Goal: Transaction & Acquisition: Purchase product/service

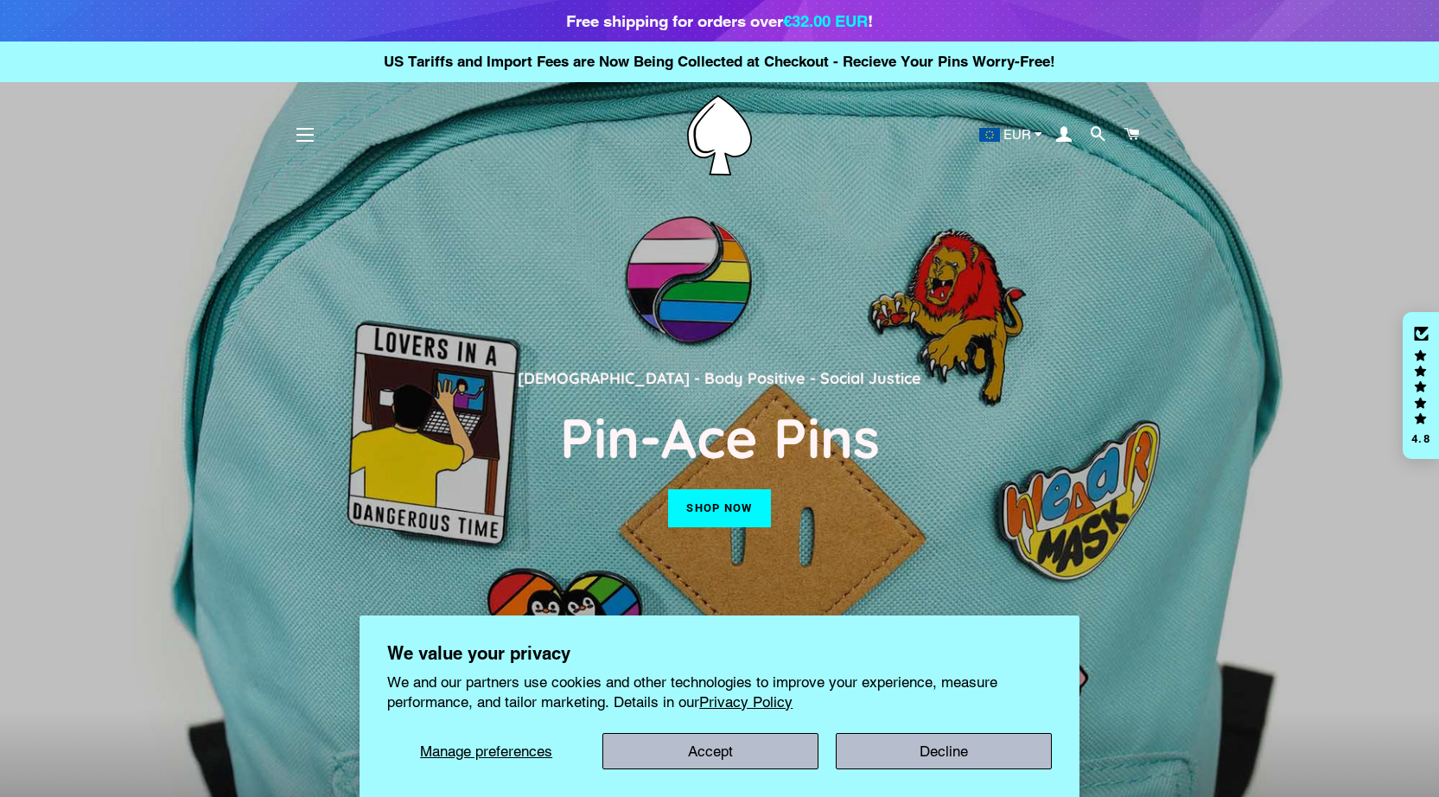
click at [722, 525] on link "Shop now" at bounding box center [719, 508] width 102 height 38
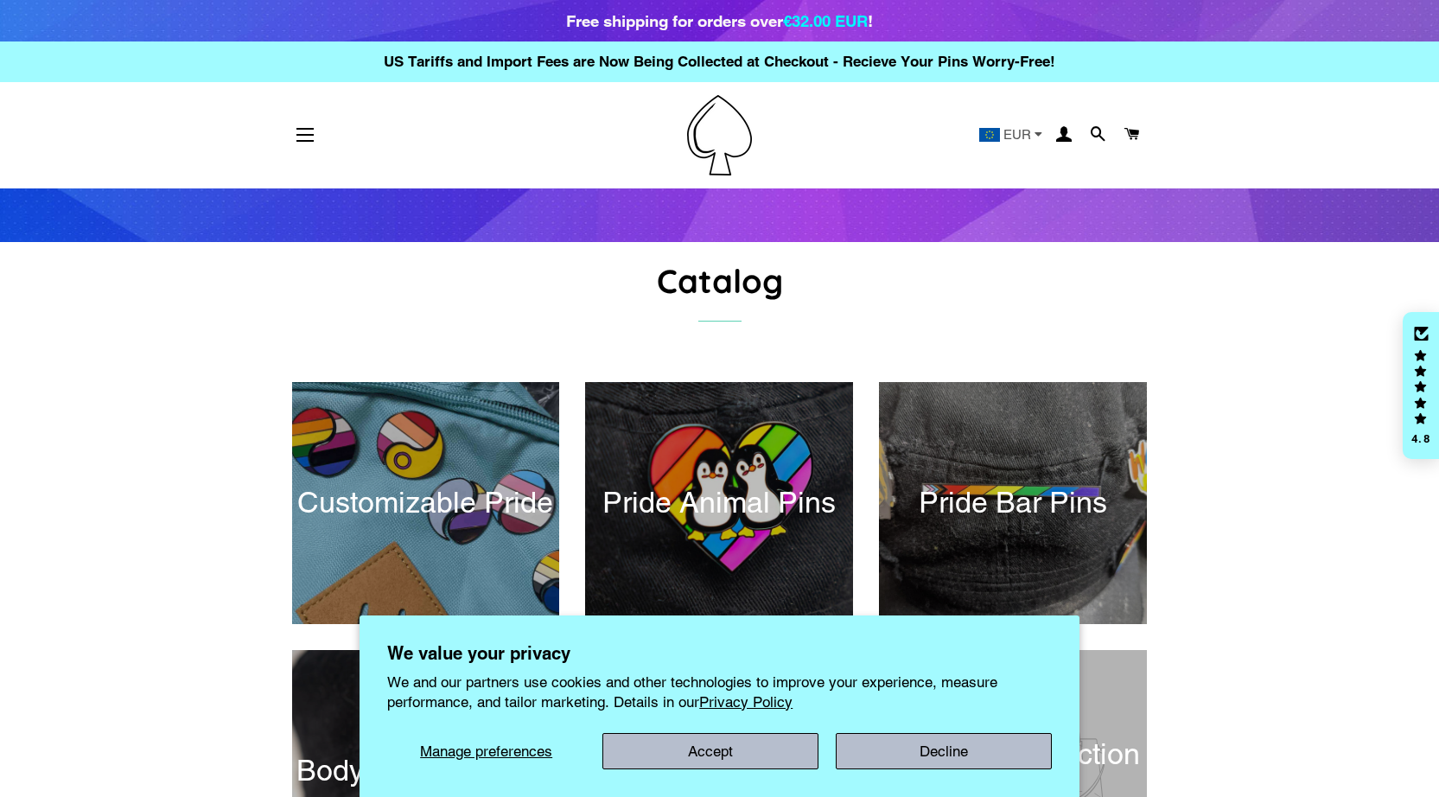
click at [914, 749] on button "Decline" at bounding box center [944, 751] width 216 height 36
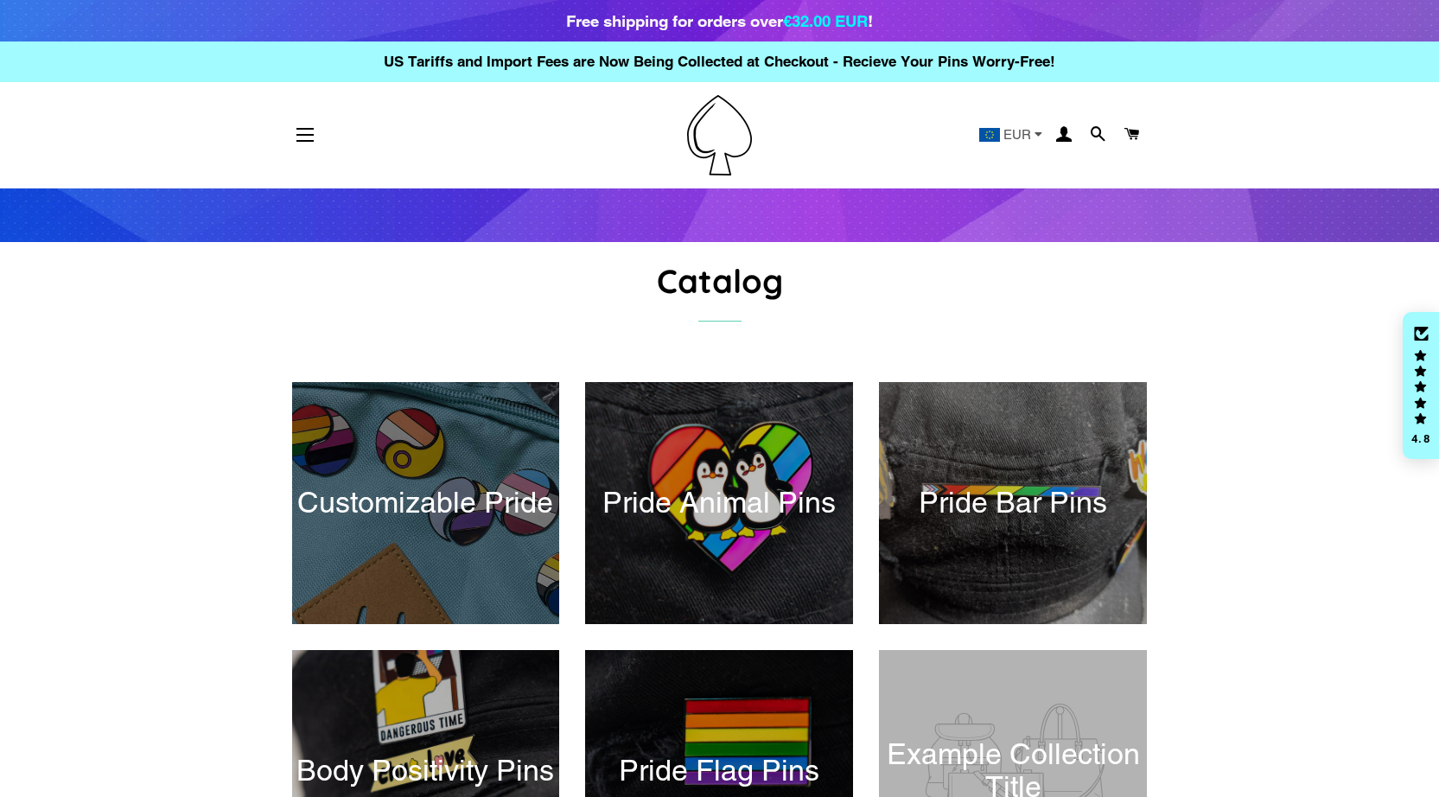
click at [423, 498] on div at bounding box center [426, 502] width 276 height 249
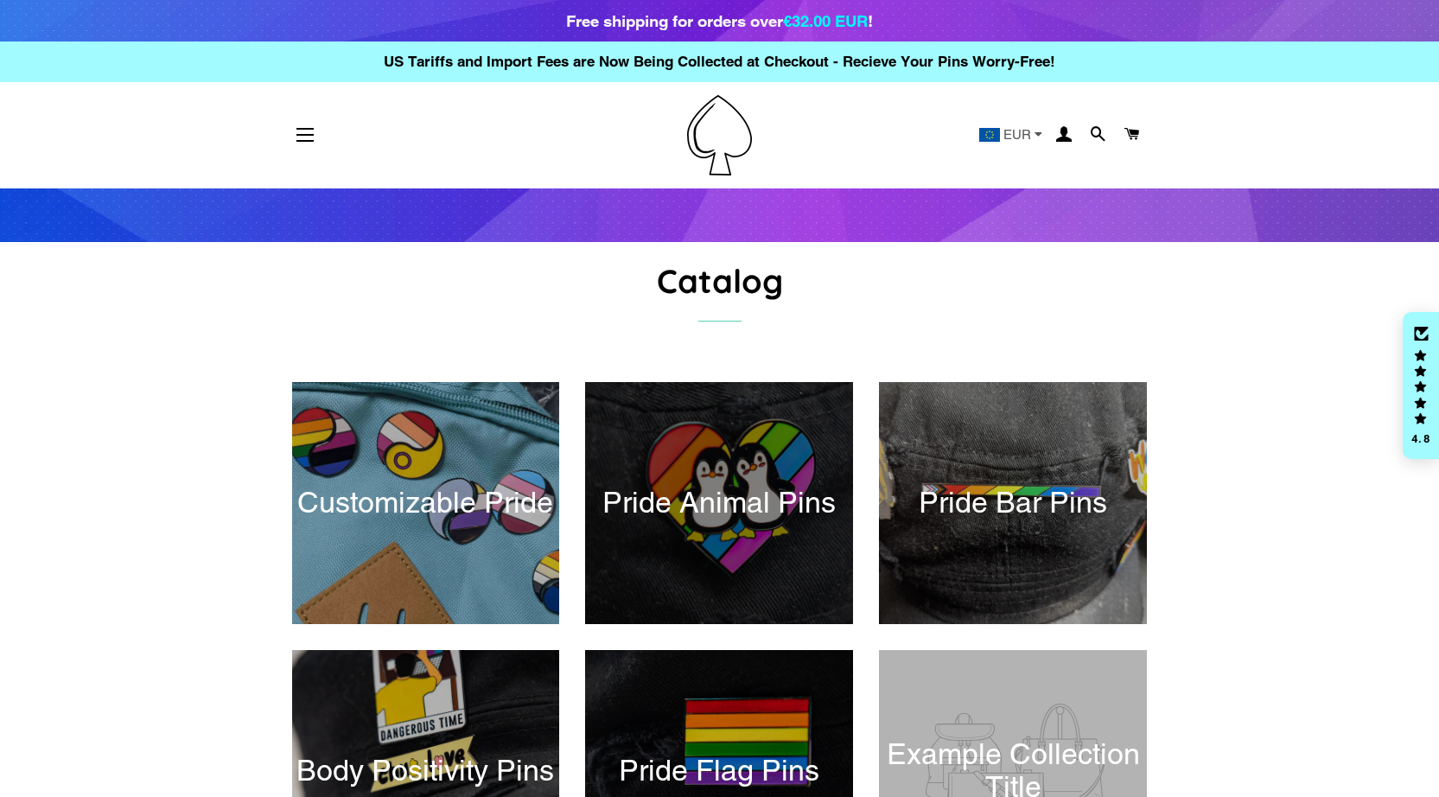
click at [677, 495] on div at bounding box center [720, 502] width 276 height 249
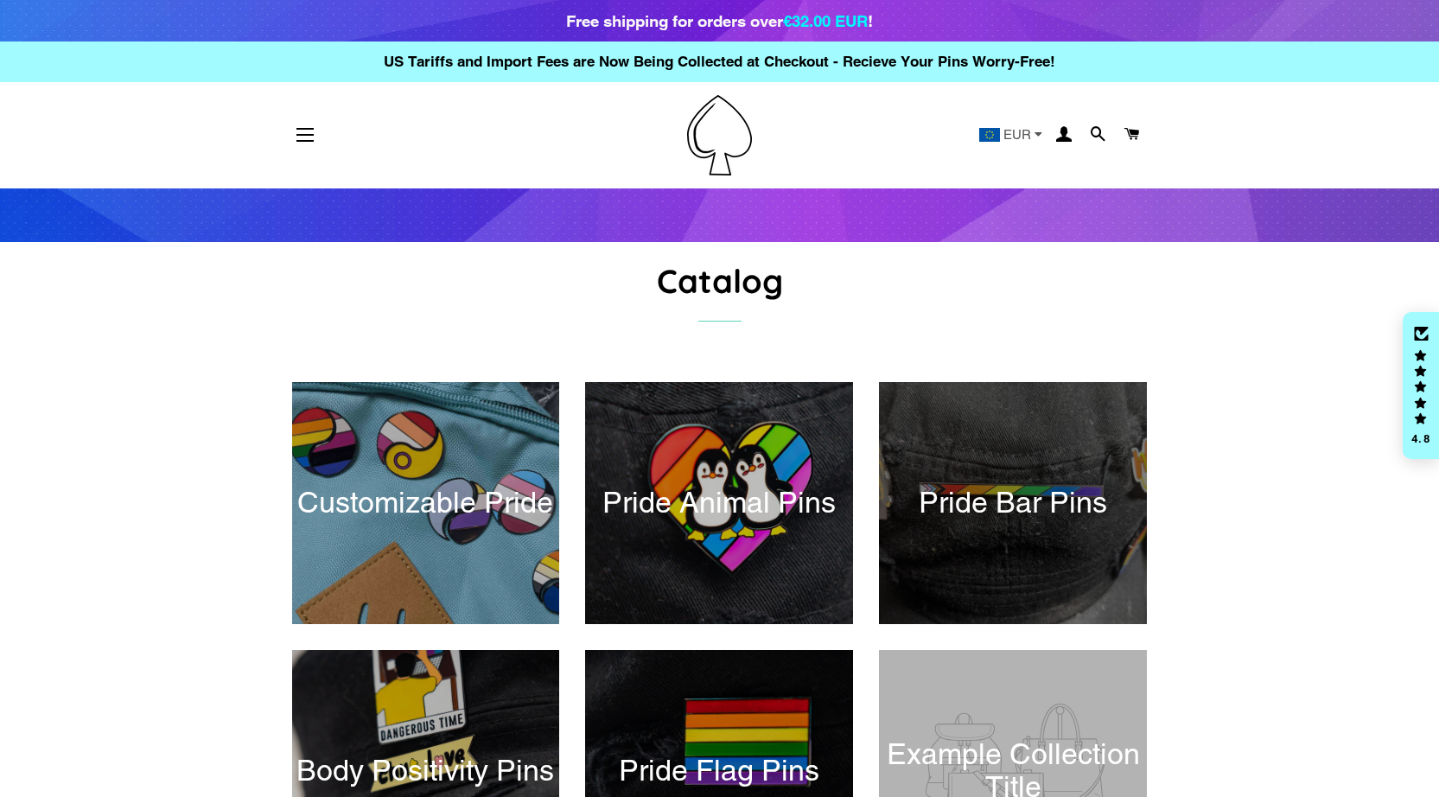
click at [1003, 482] on div at bounding box center [1013, 502] width 276 height 249
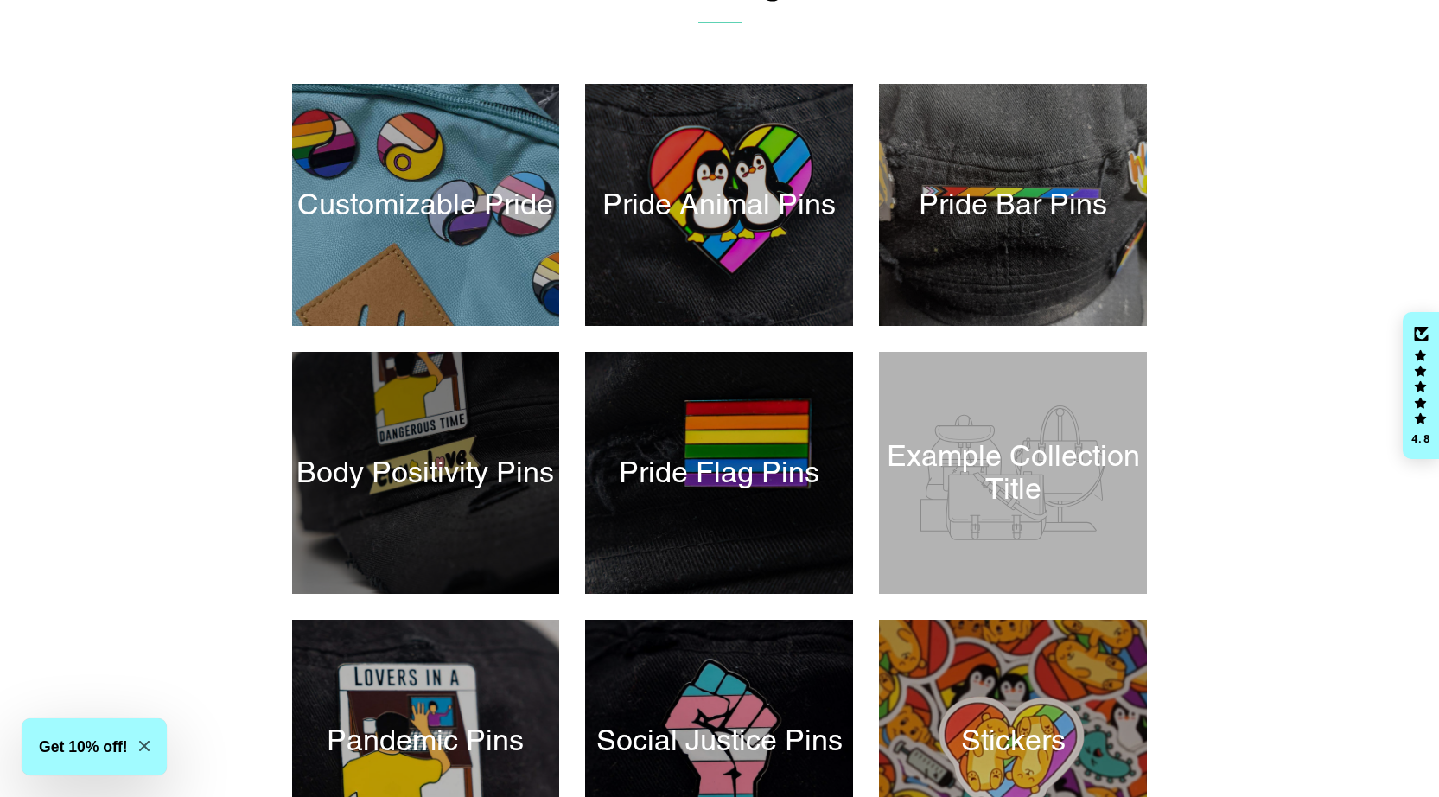
scroll to position [366, 0]
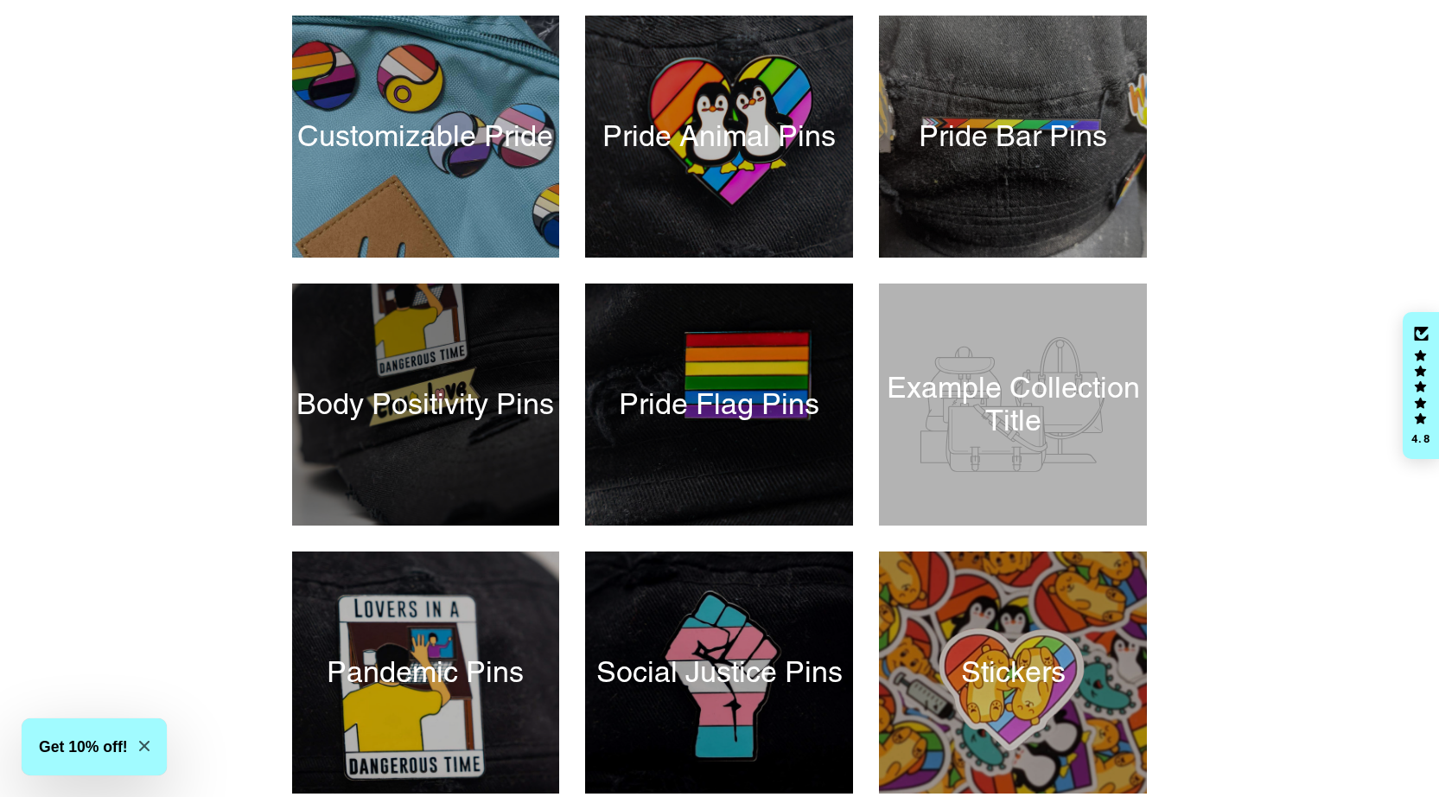
click at [443, 364] on div at bounding box center [426, 404] width 276 height 249
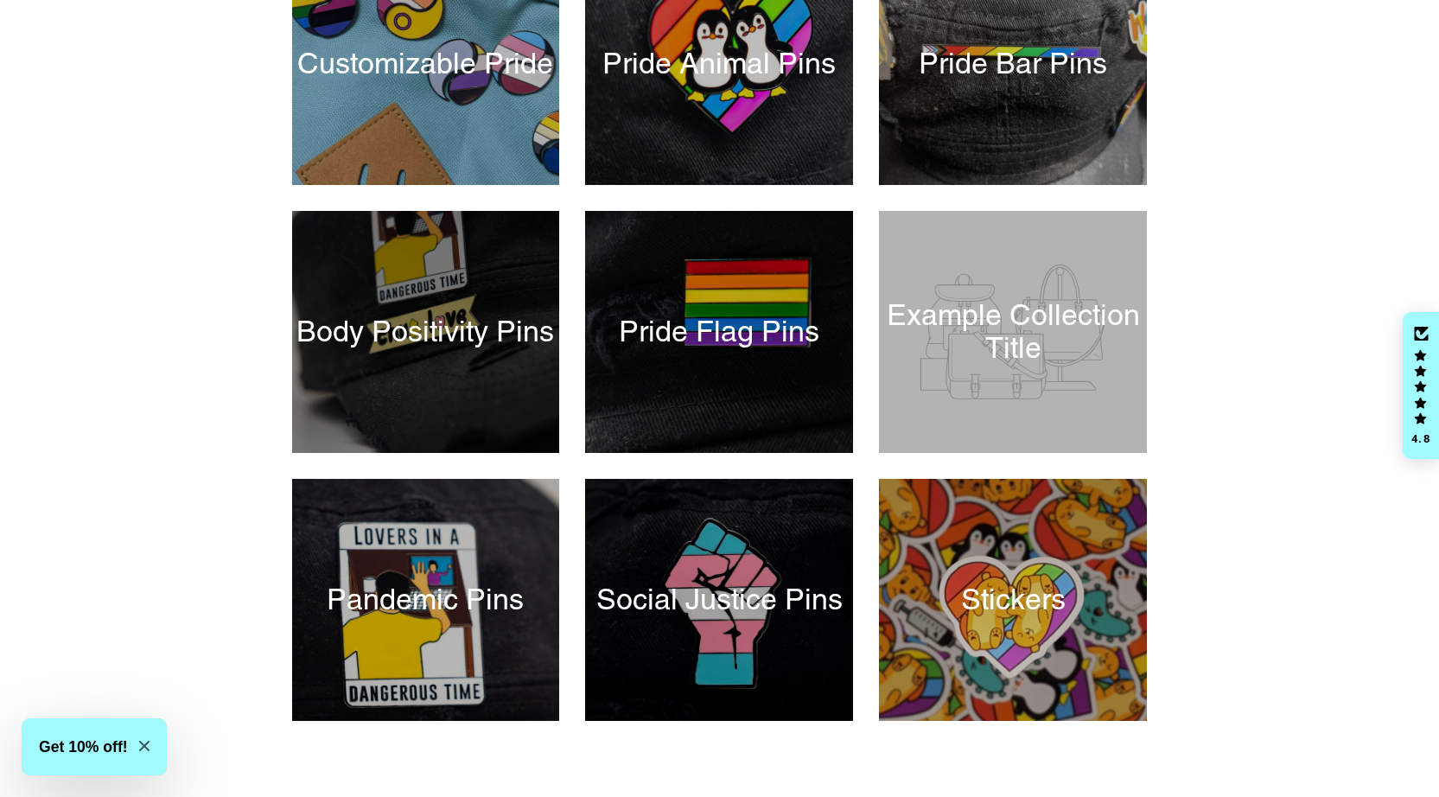
scroll to position [468, 0]
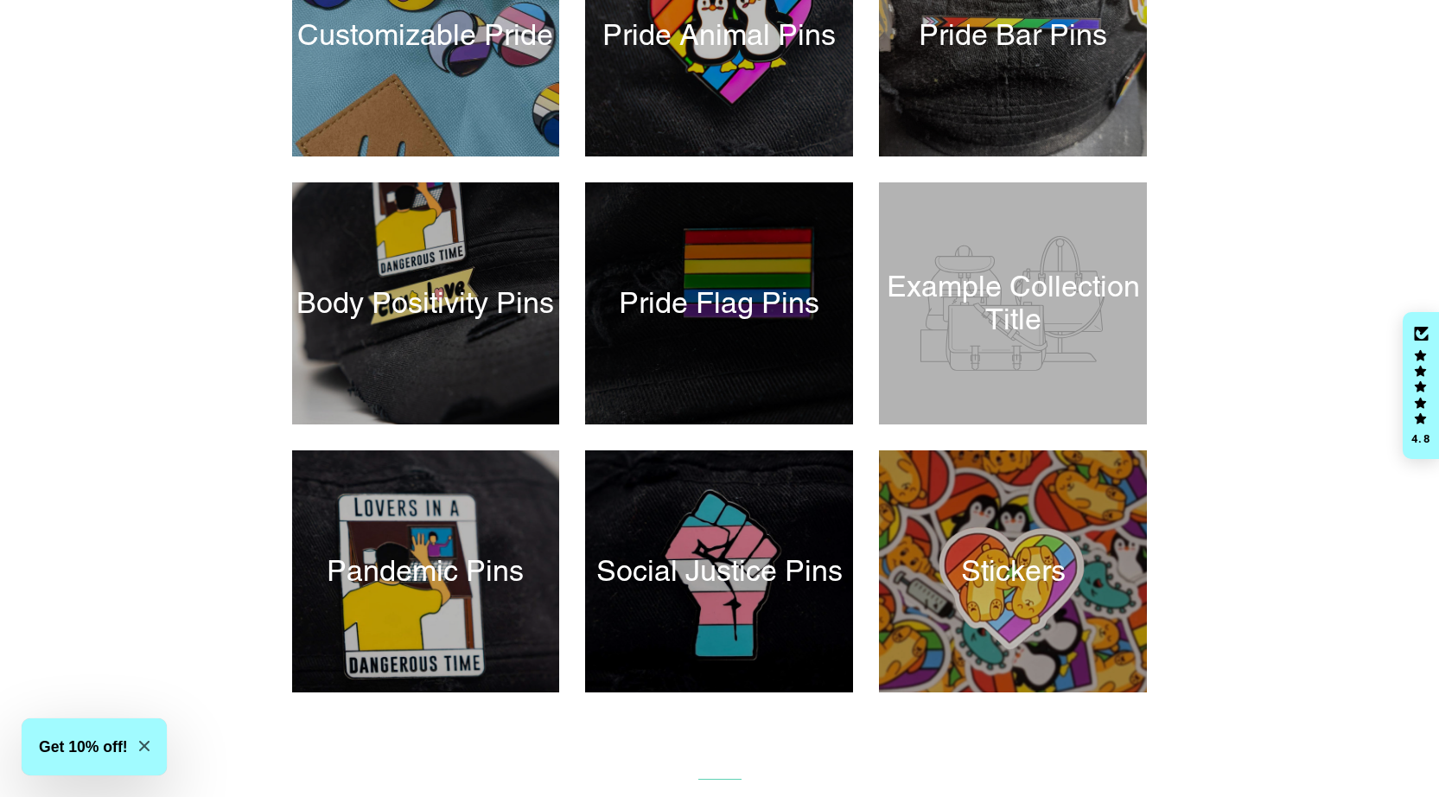
click at [710, 340] on div at bounding box center [720, 303] width 276 height 249
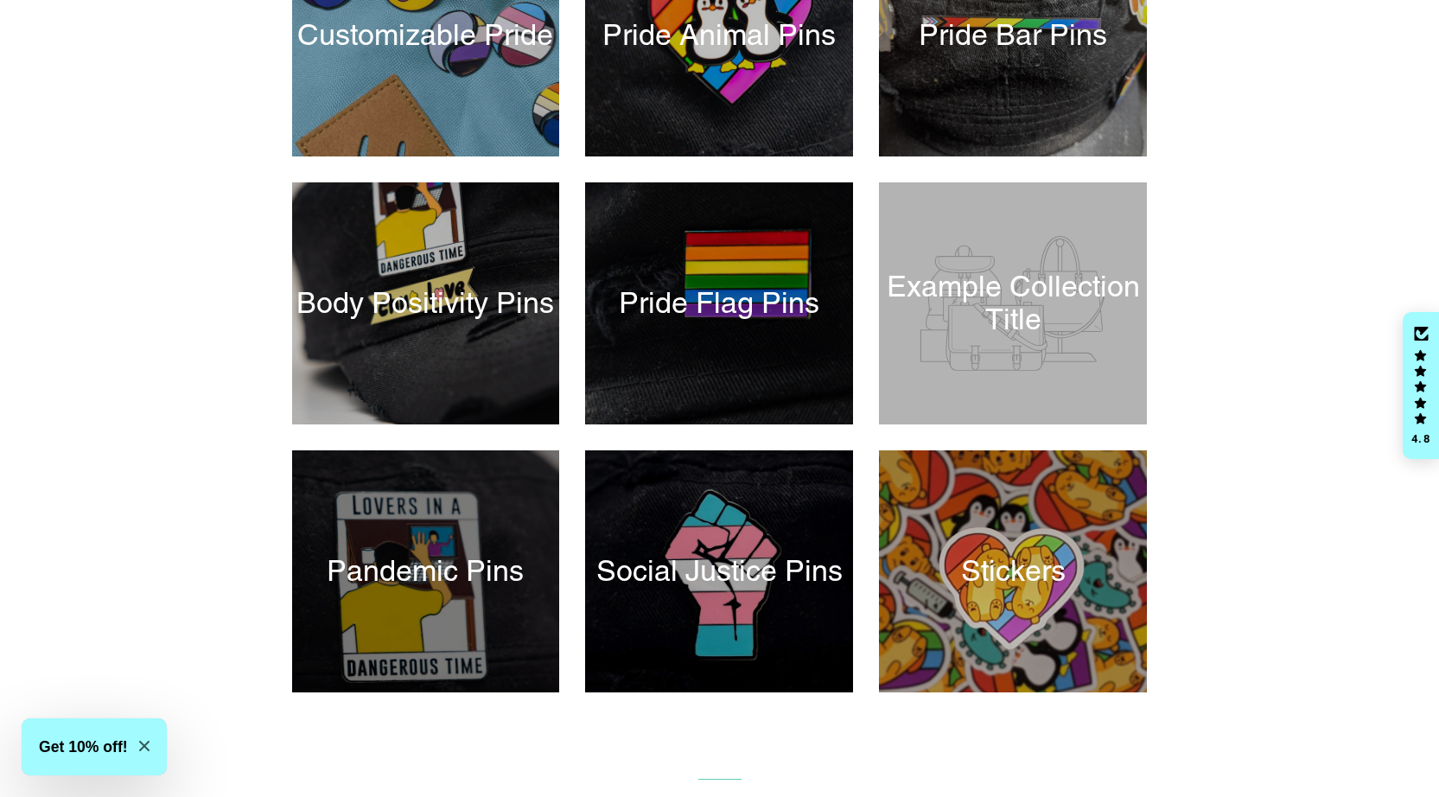
click at [422, 595] on div at bounding box center [426, 571] width 276 height 249
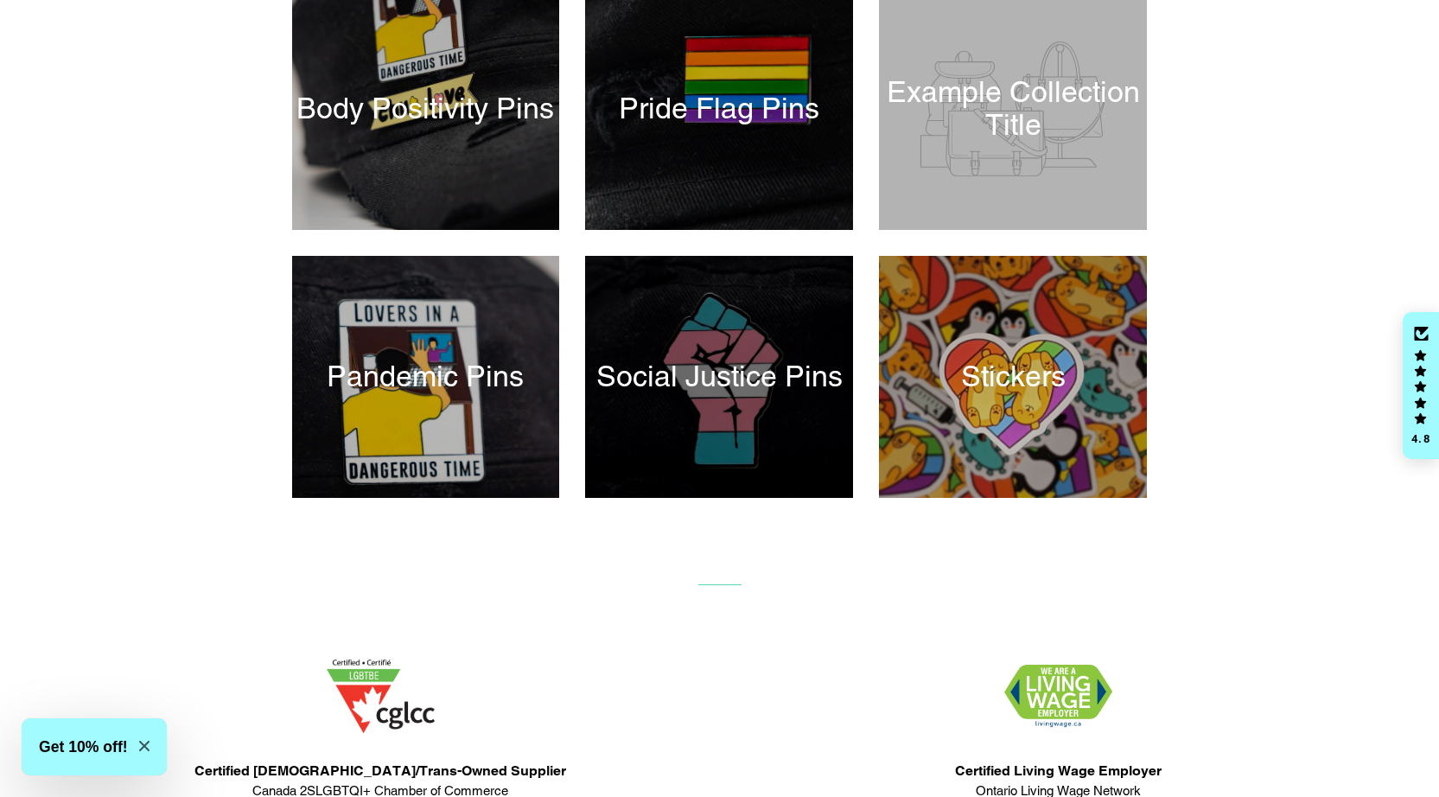
scroll to position [793, 0]
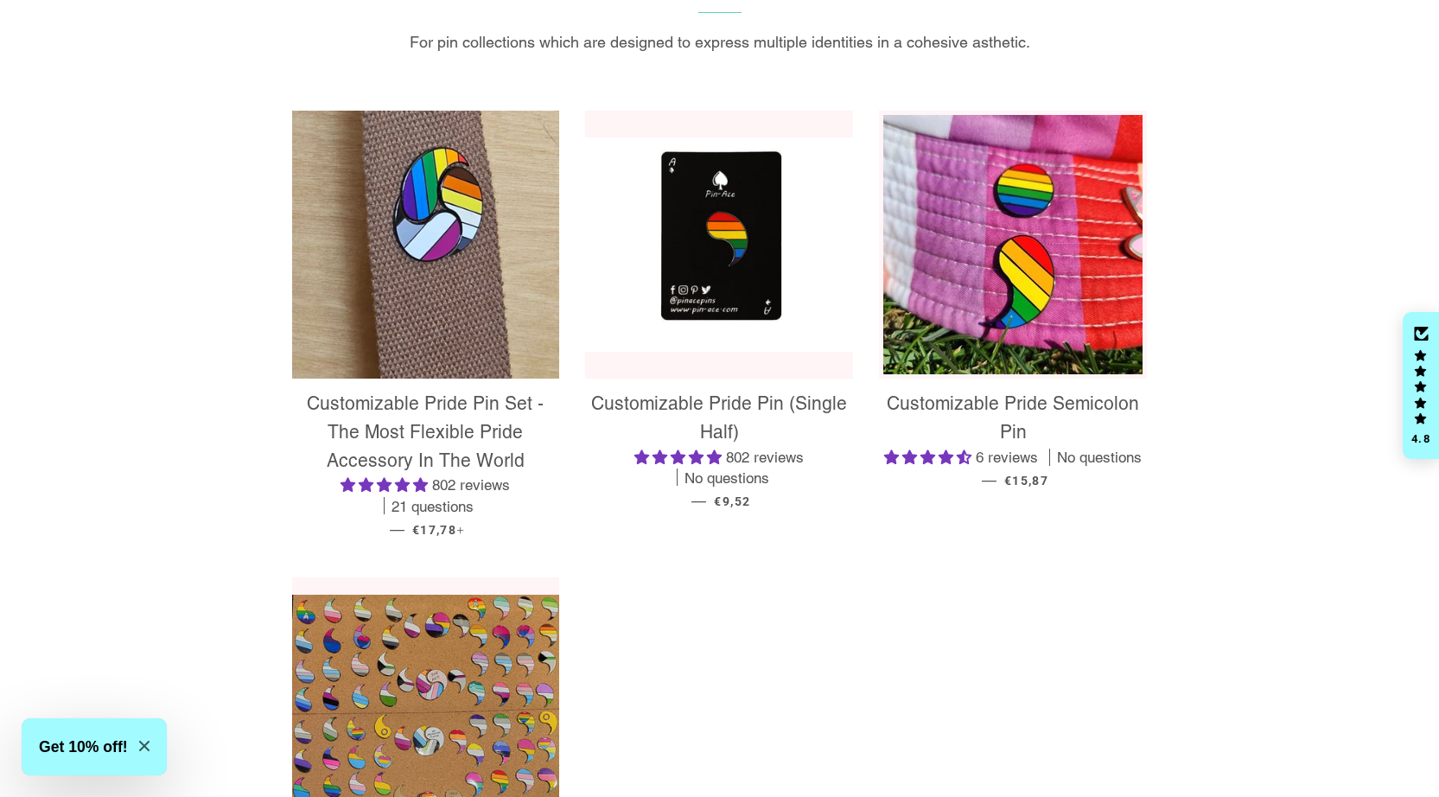
scroll to position [302, 0]
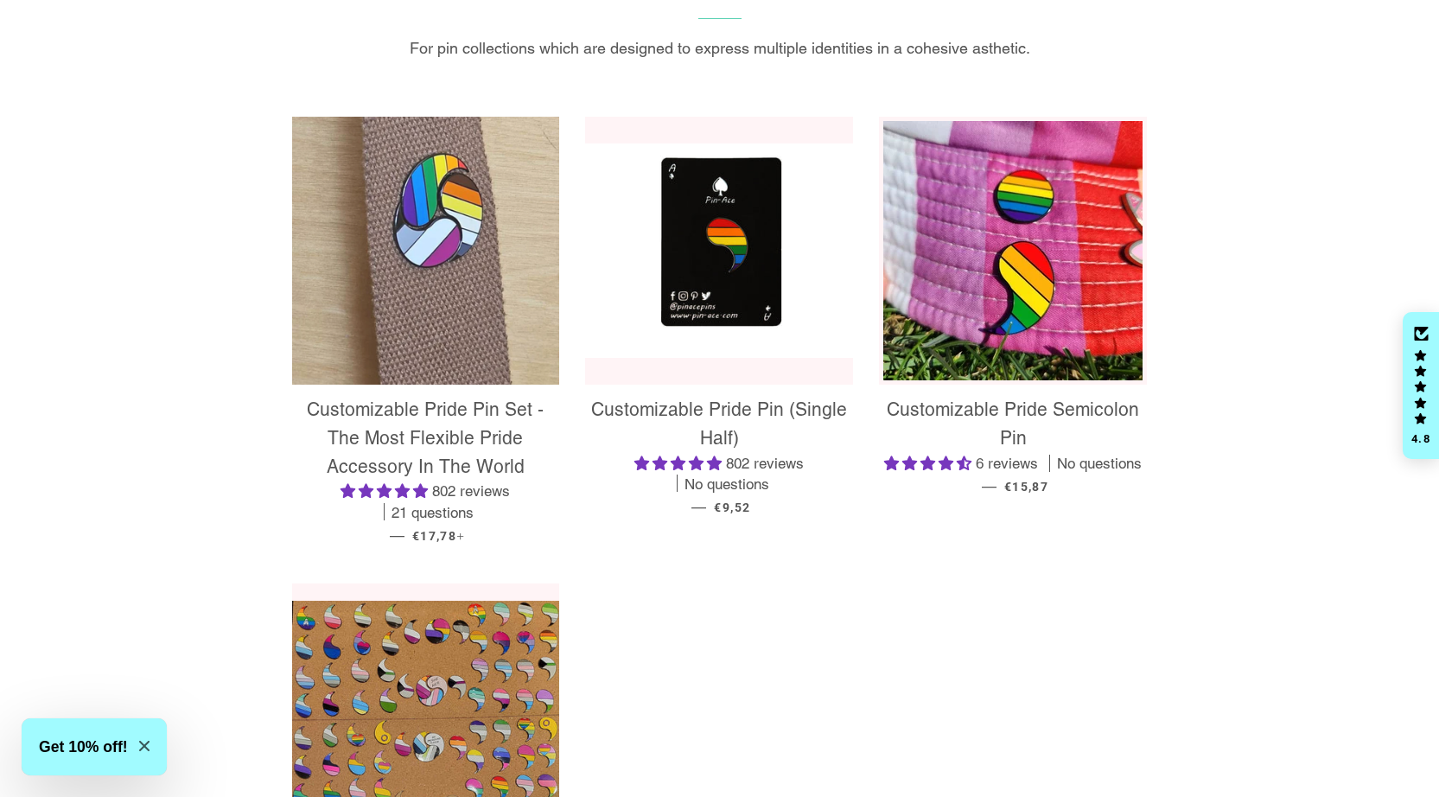
click at [411, 308] on img at bounding box center [426, 251] width 268 height 268
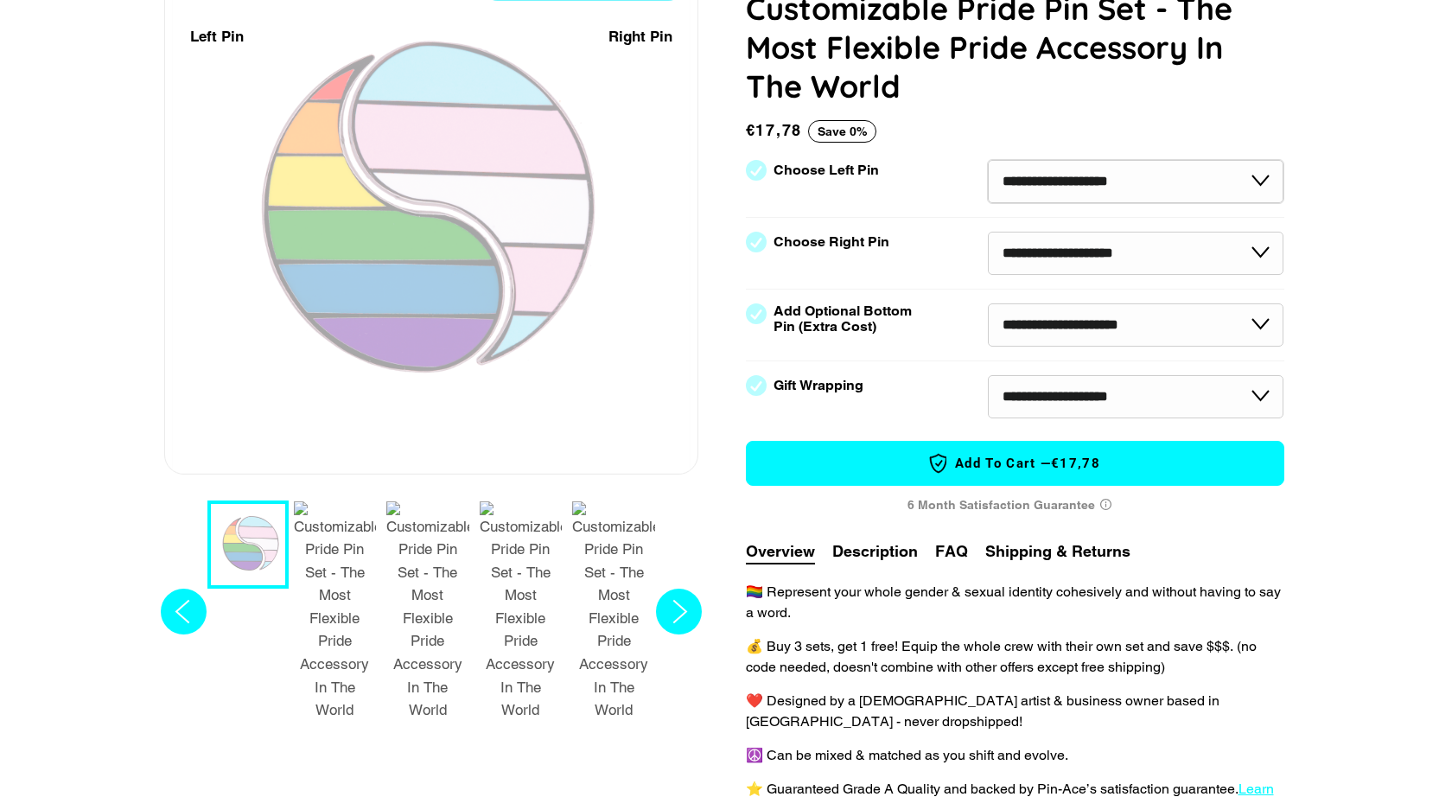
scroll to position [262, 0]
select select "**********"
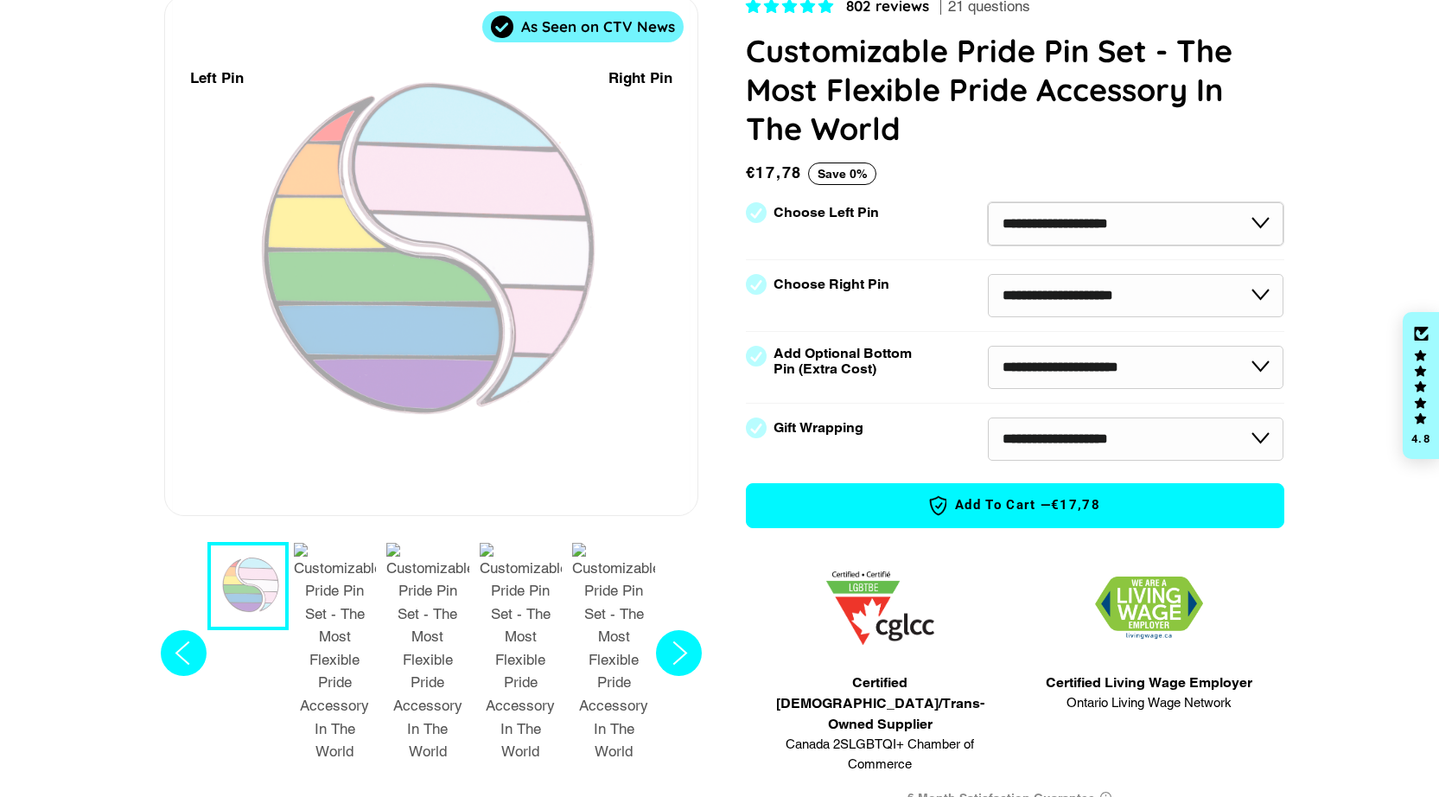
scroll to position [0, 0]
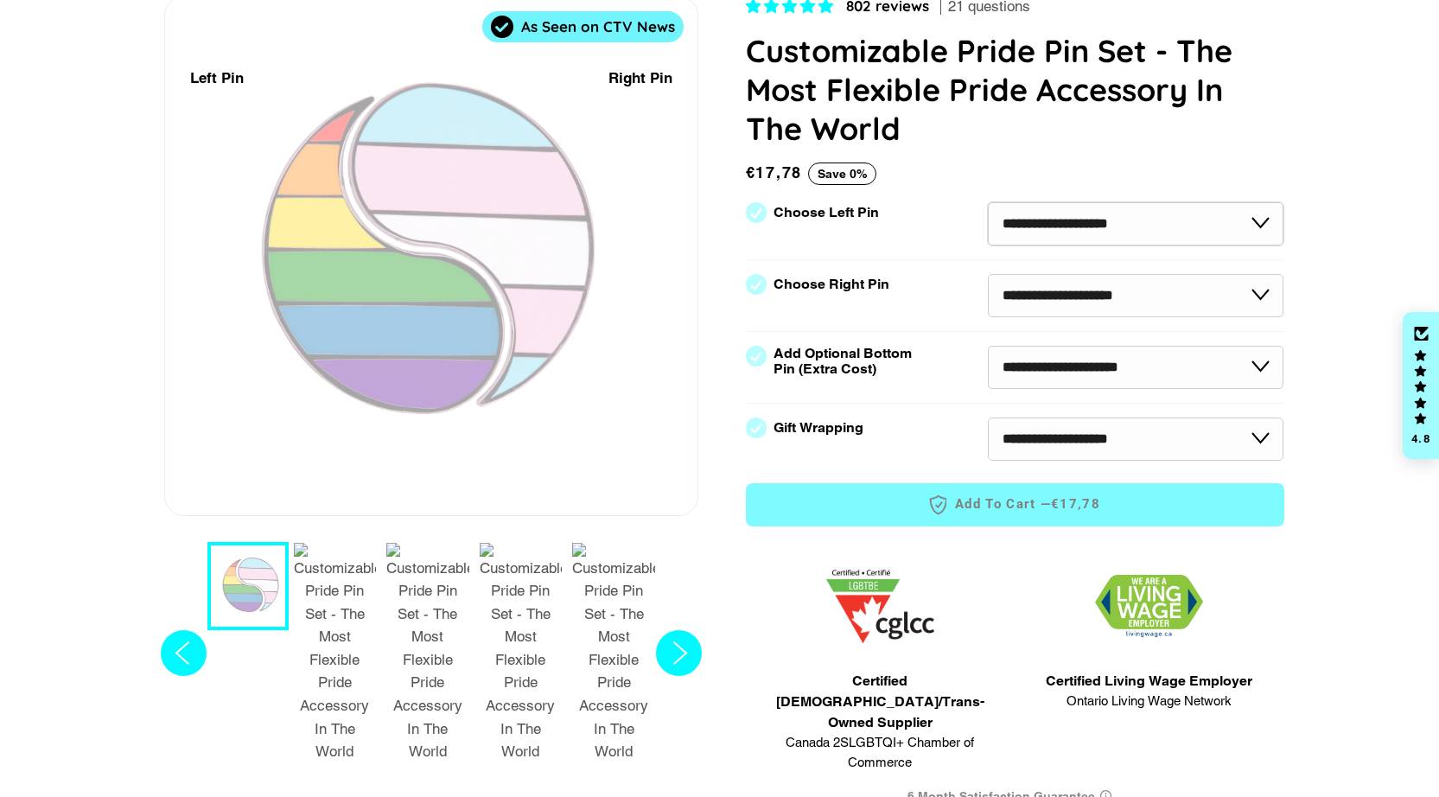
select select "**********"
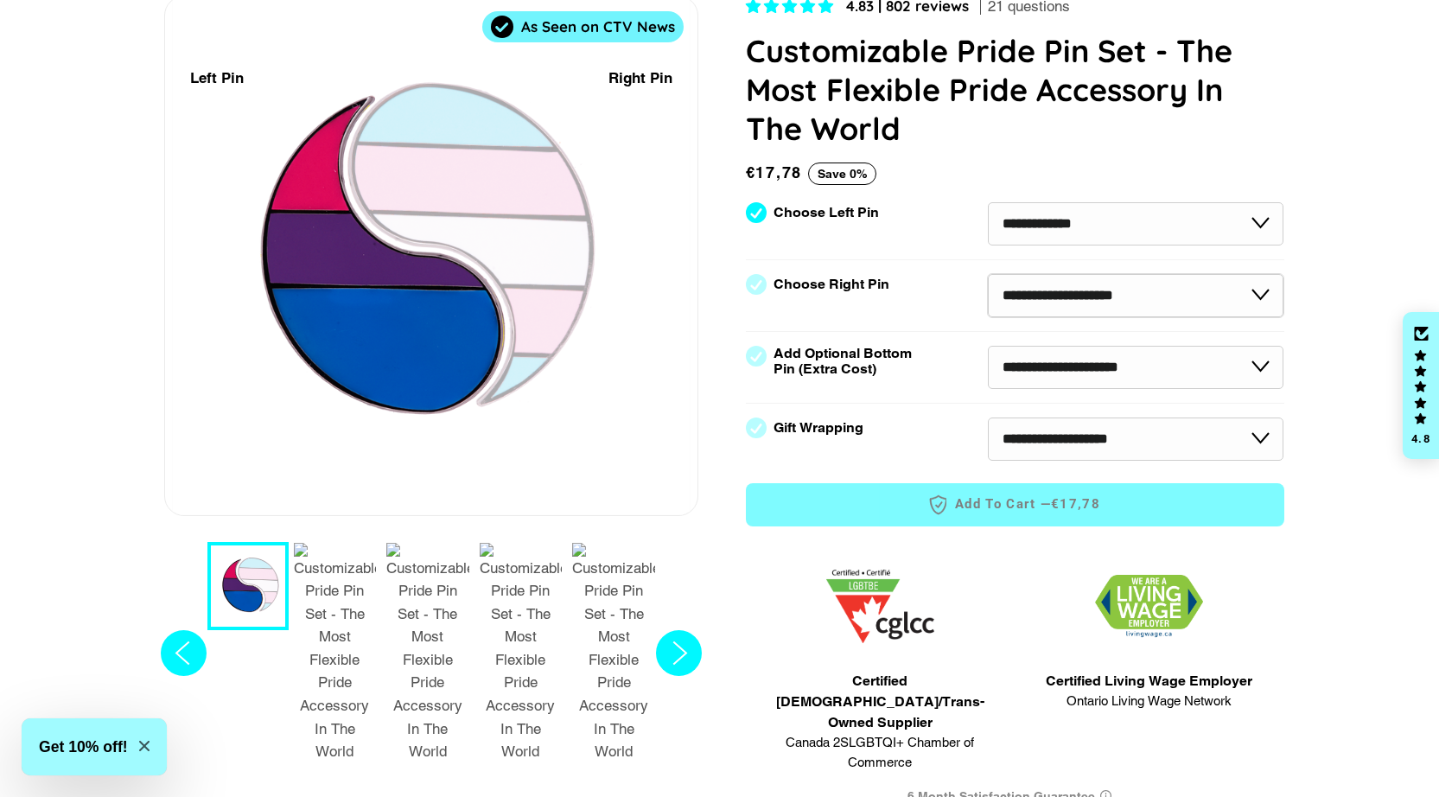
select select "**********"
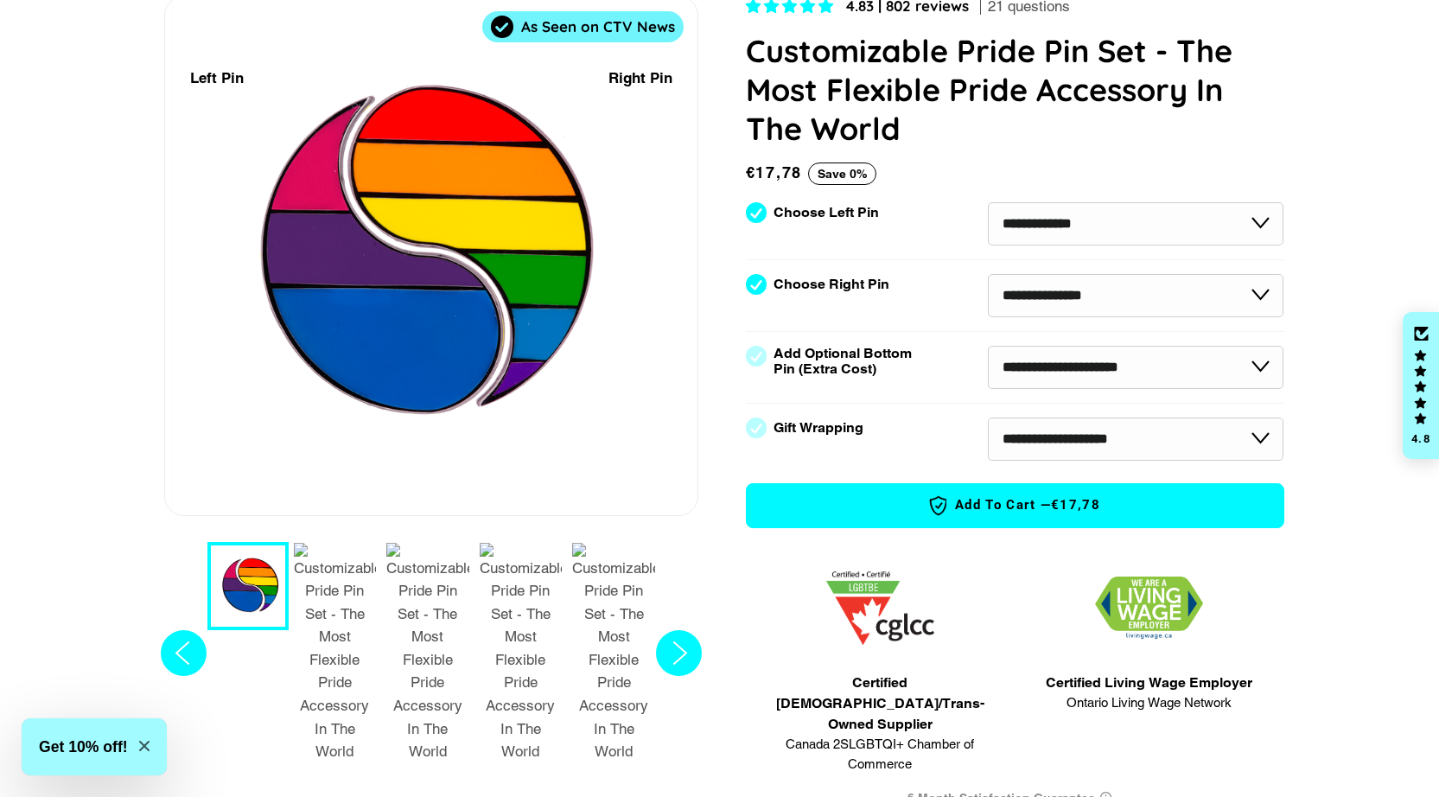
click at [684, 641] on icon "Next slide" at bounding box center [679, 652] width 13 height 22
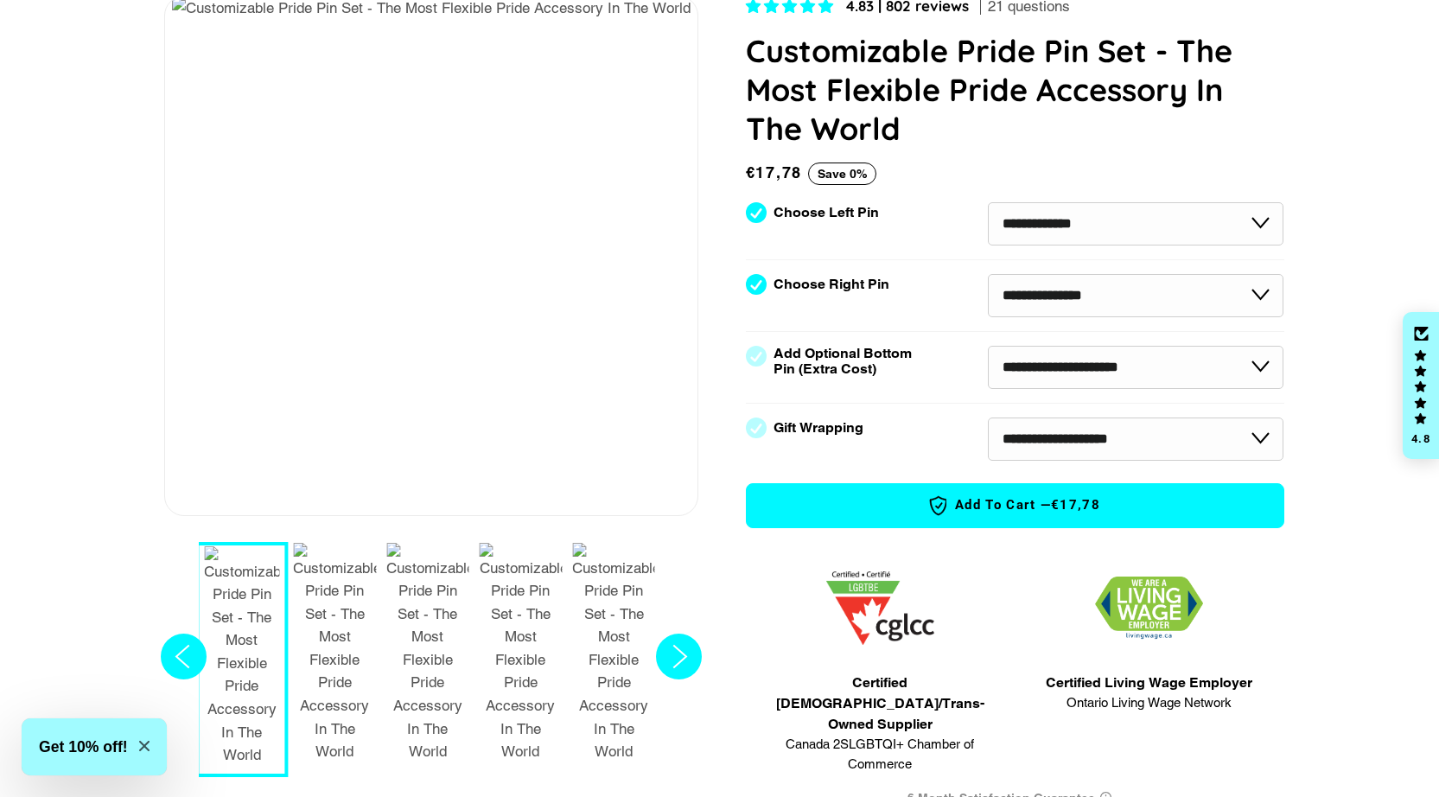
click at [684, 645] on icon "Next slide" at bounding box center [679, 656] width 13 height 22
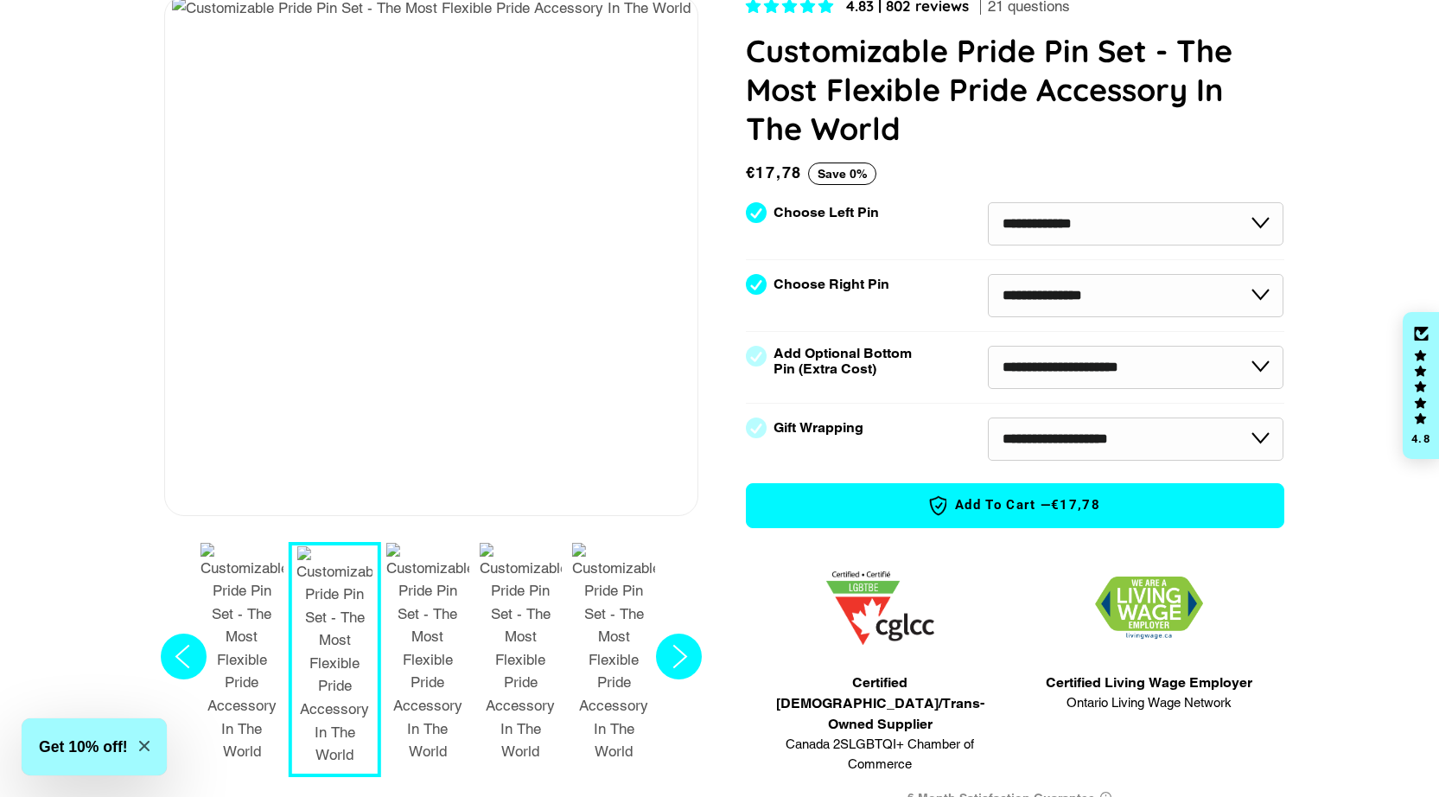
click at [684, 645] on icon "Next slide" at bounding box center [679, 656] width 13 height 22
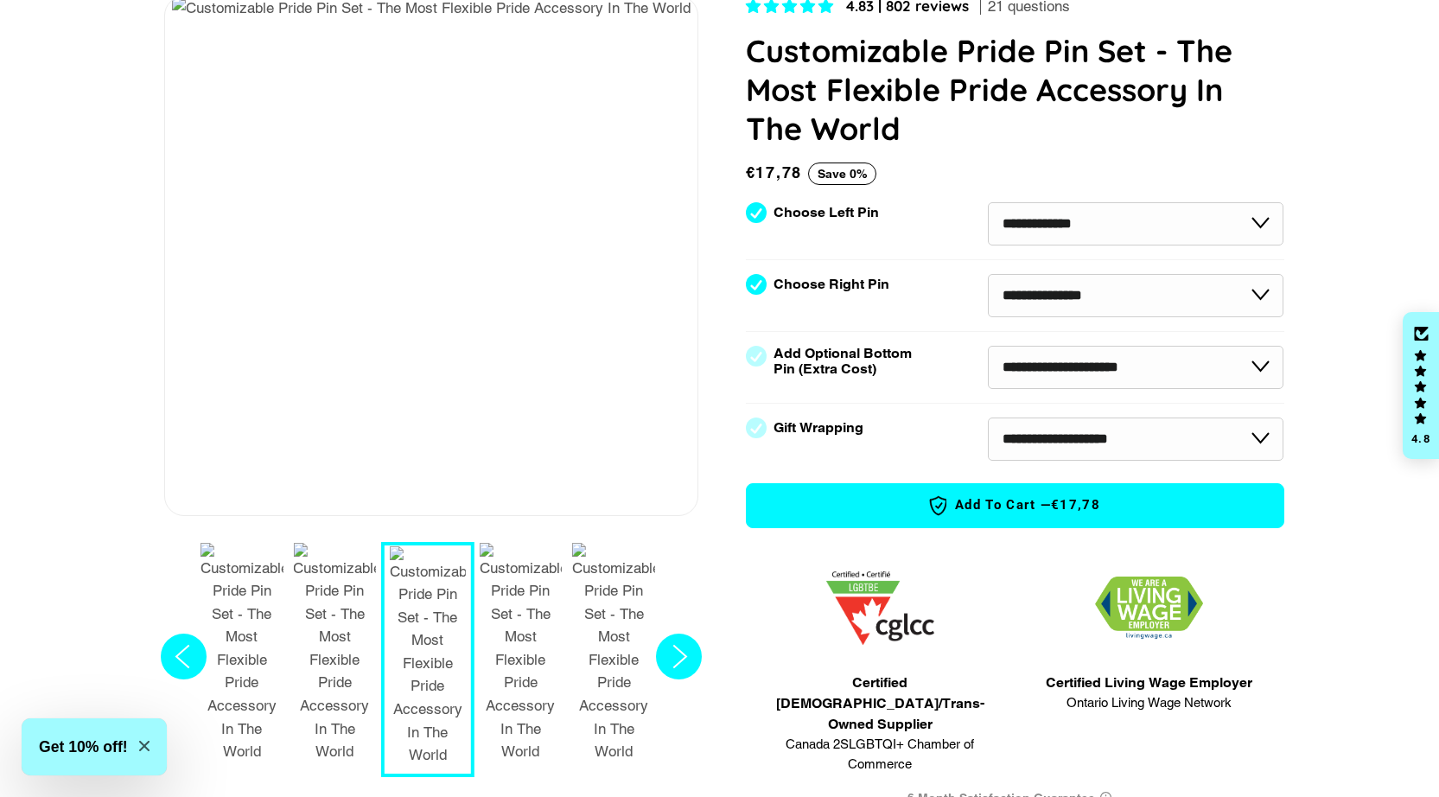
click at [684, 645] on icon "Next slide" at bounding box center [679, 656] width 13 height 22
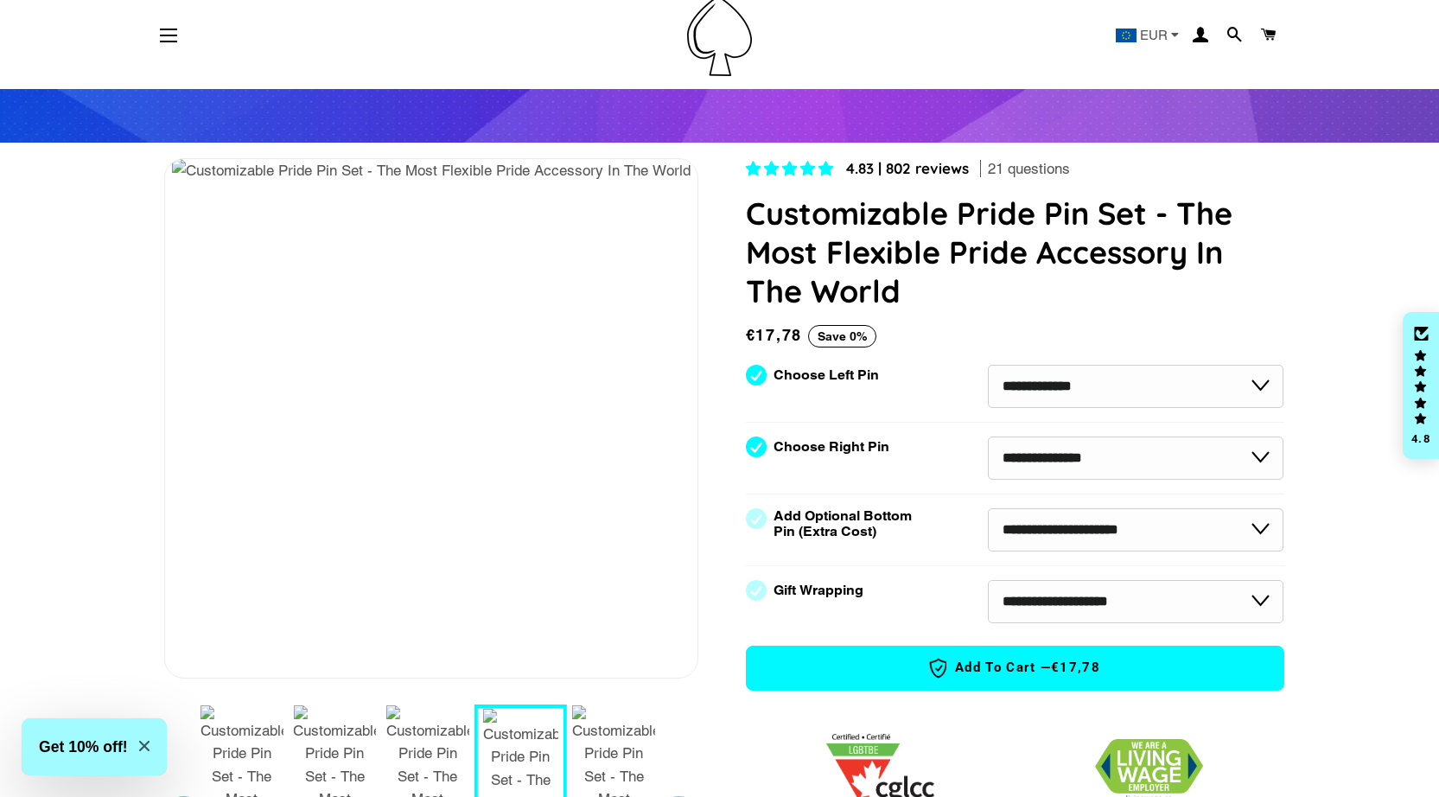
scroll to position [95, 0]
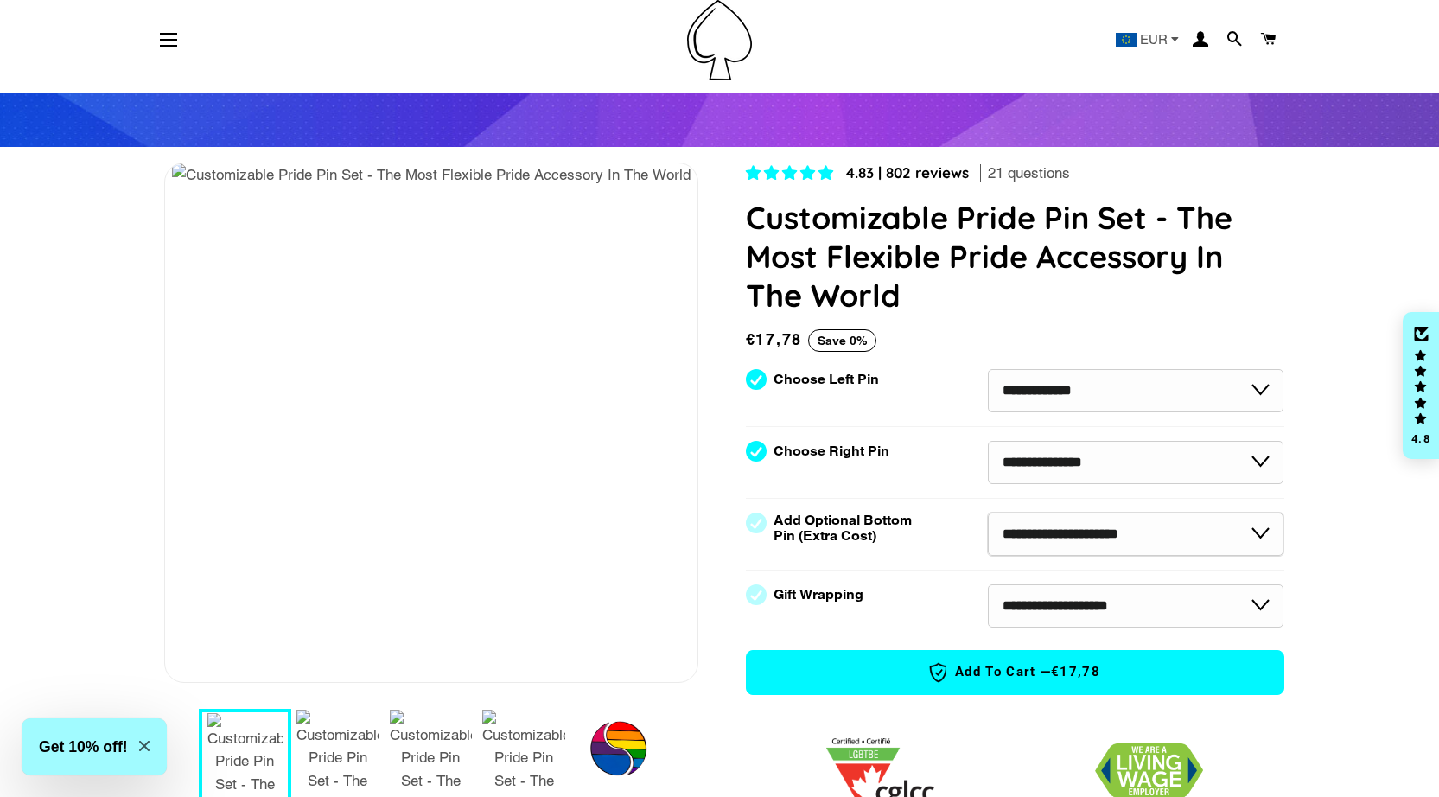
select select "*********"
select select "*******"
click at [622, 738] on div "1 / 7" at bounding box center [628, 747] width 67 height 90
click at [609, 764] on div "1 / 7" at bounding box center [612, 764] width 92 height 73
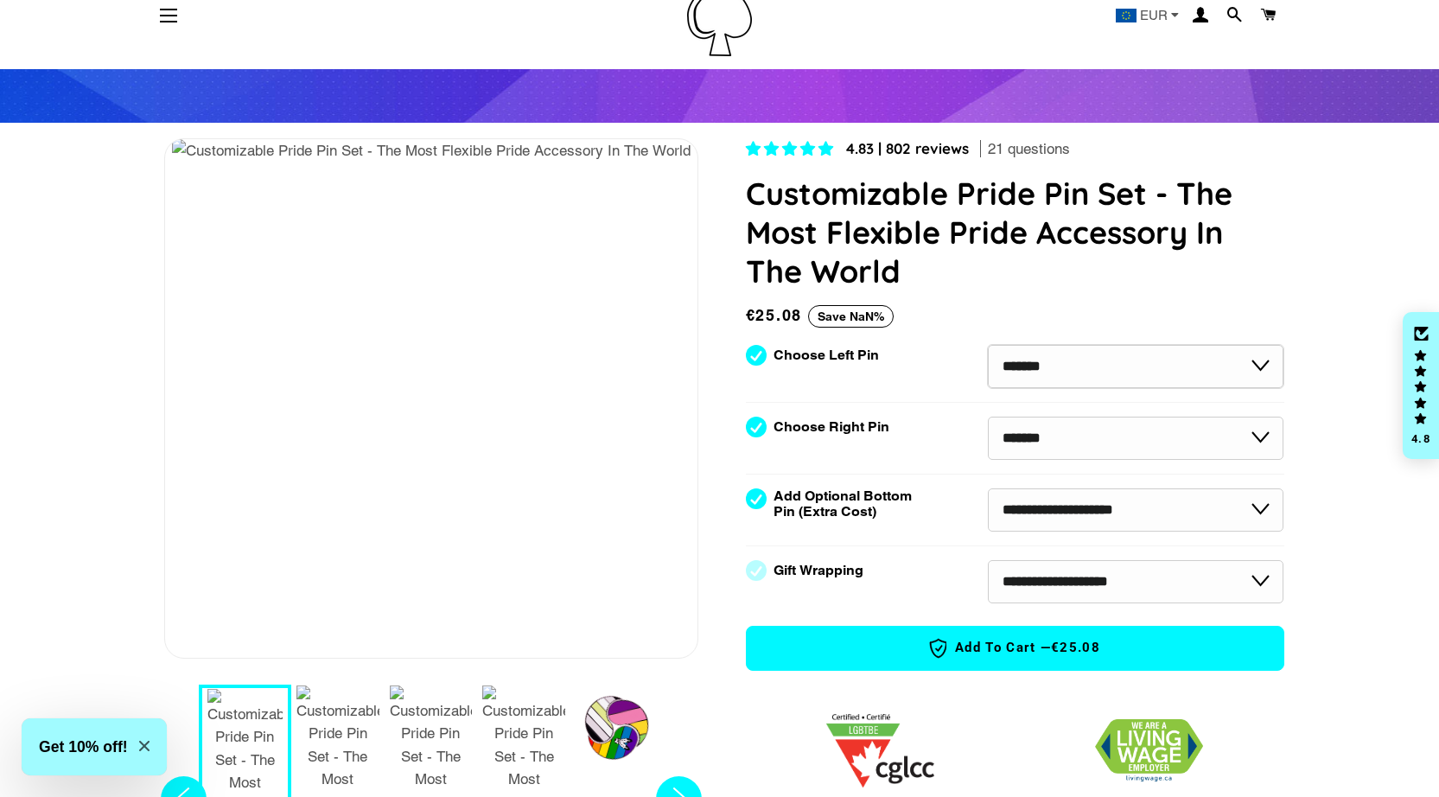
scroll to position [120, 0]
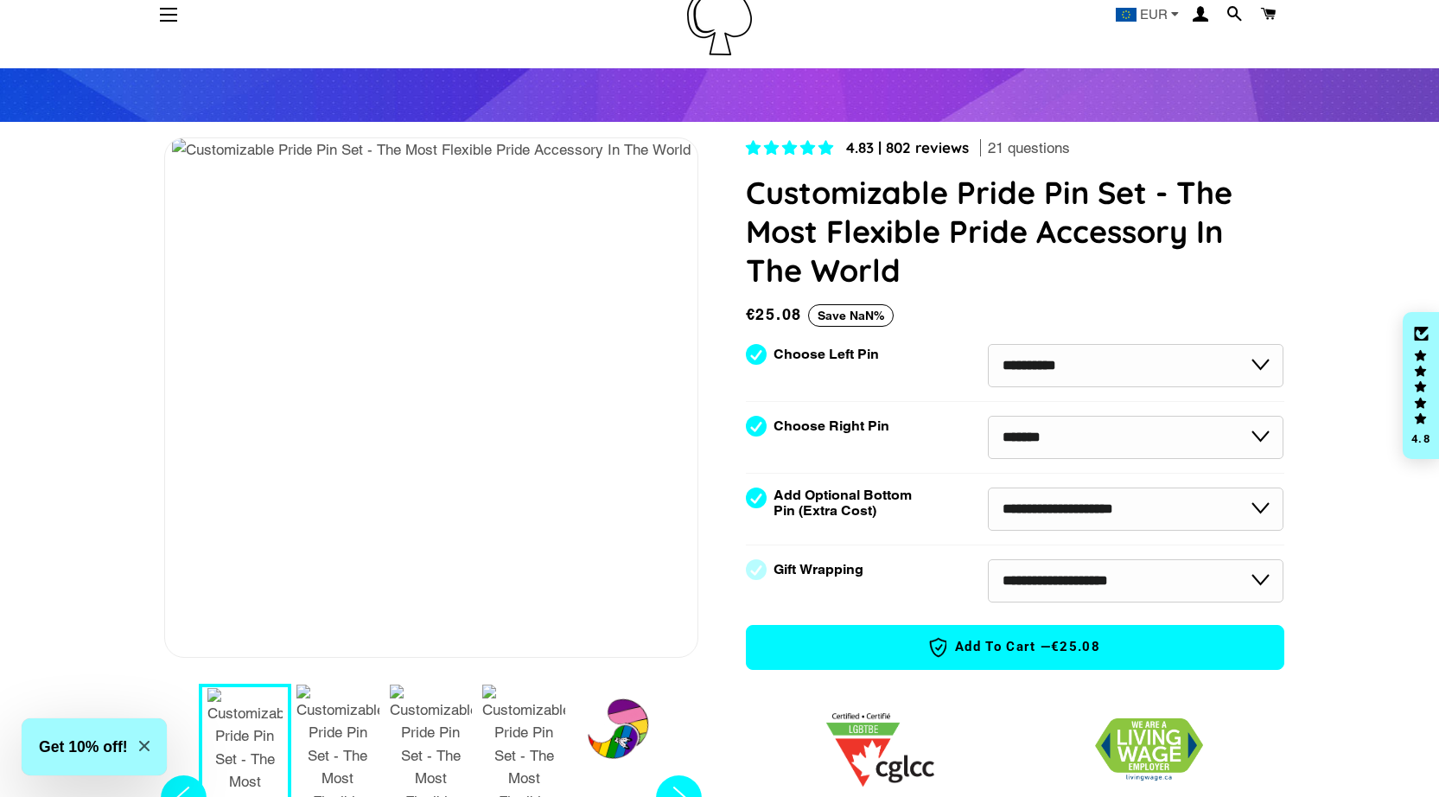
click at [1020, 334] on div "Regular price NaN Sale price €25.08 Save NaN% Unit price / per" at bounding box center [1015, 322] width 538 height 41
select select "**********"
select select
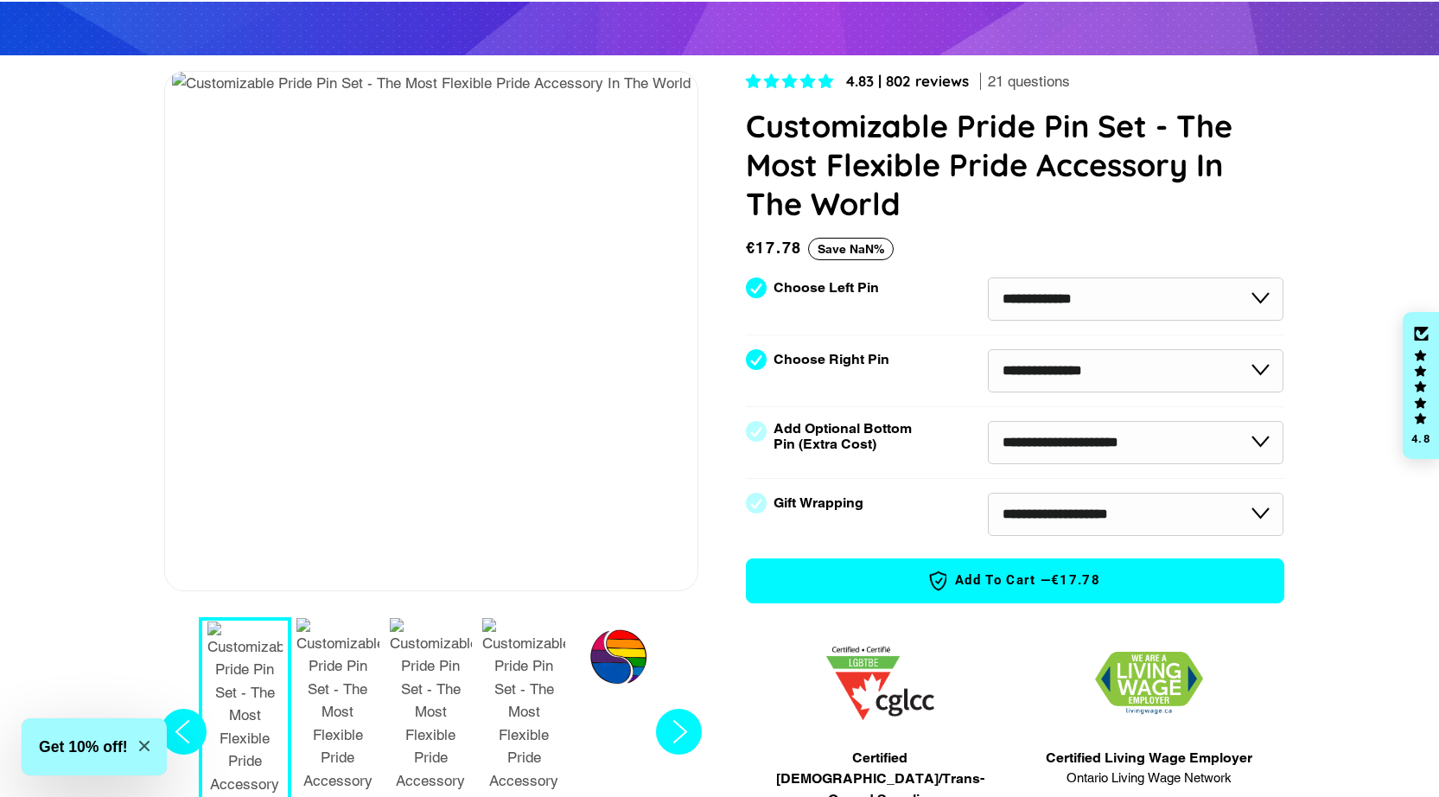
scroll to position [219, 0]
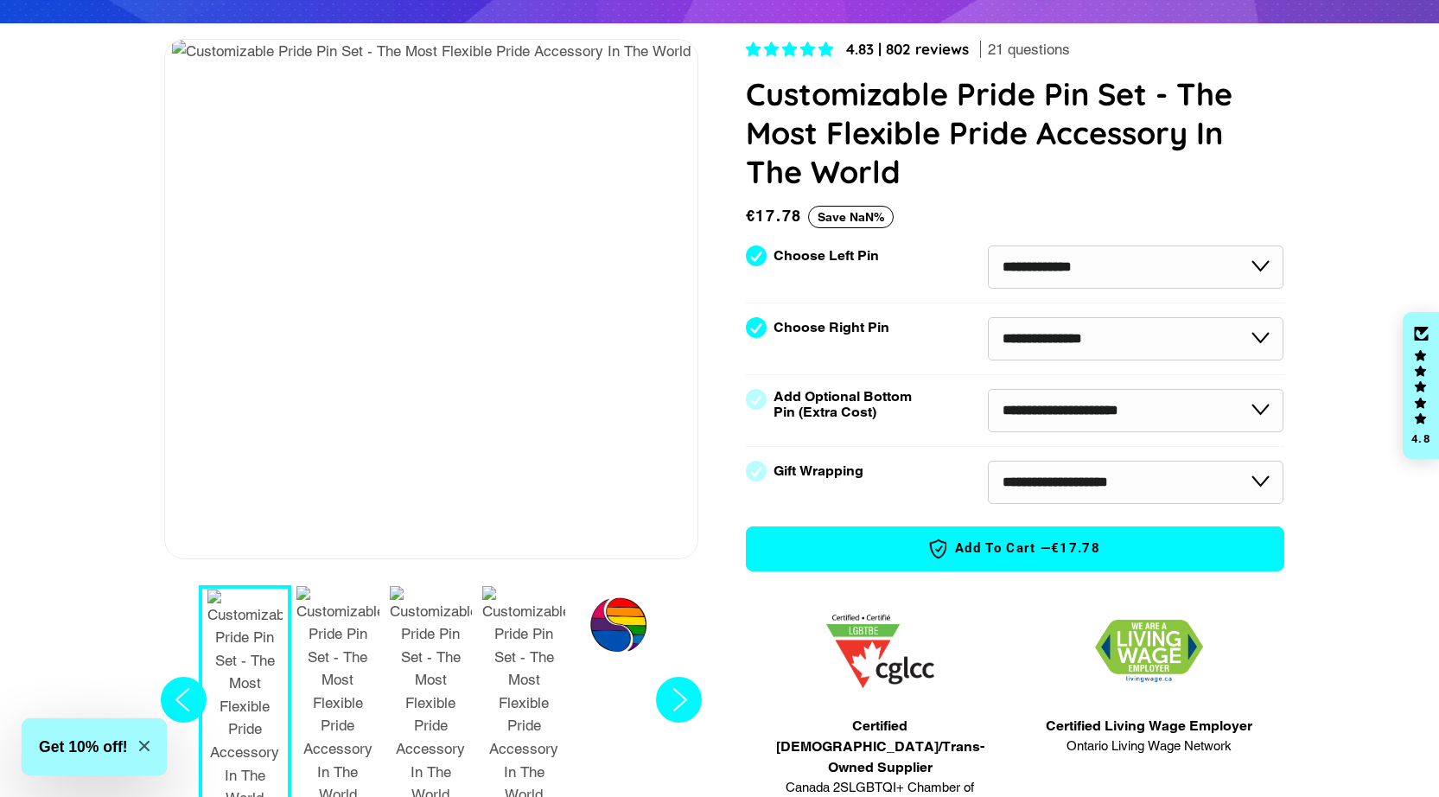
click at [928, 556] on span "Add to Cart — €17.78" at bounding box center [1015, 548] width 485 height 22
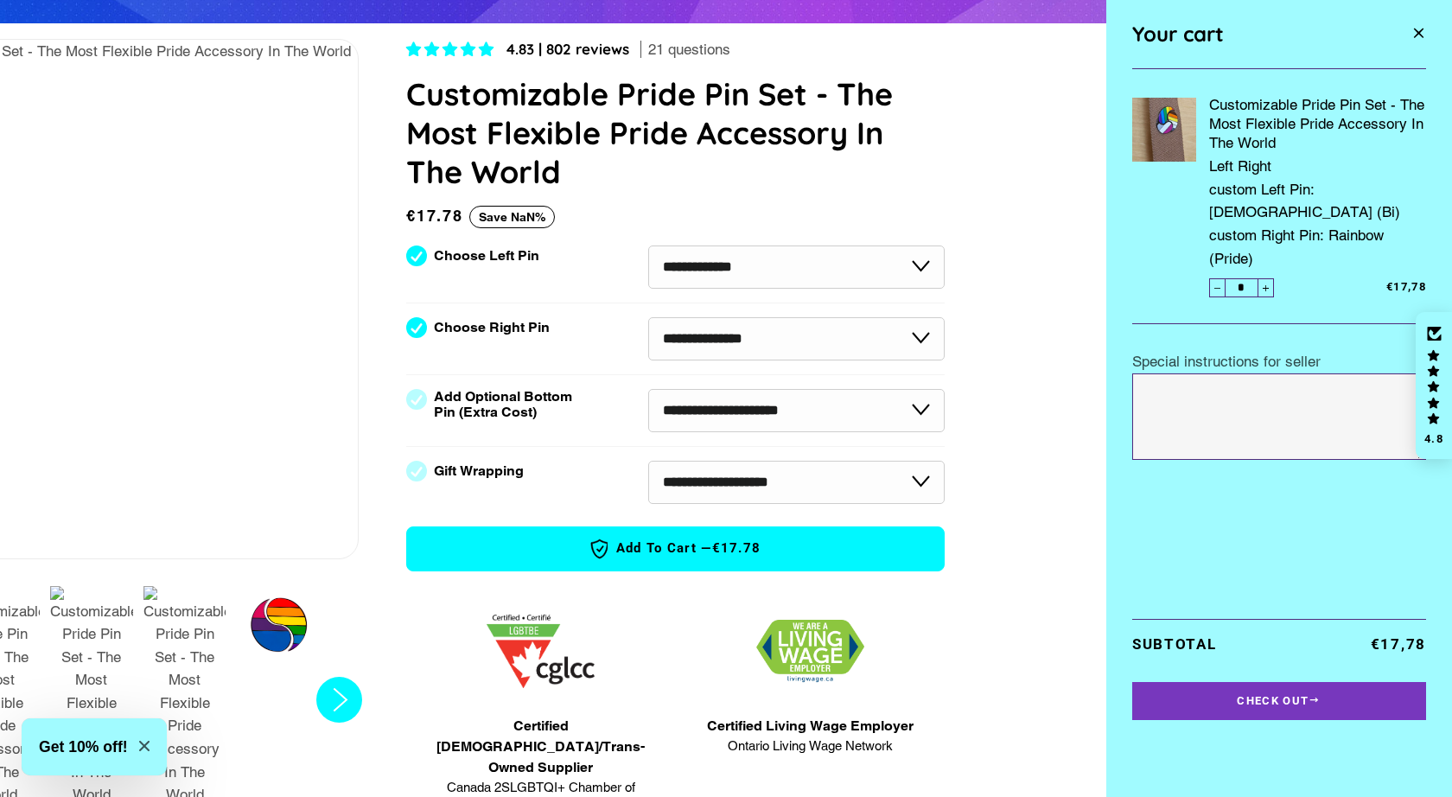
click at [1428, 36] on button "Close Cart" at bounding box center [1418, 34] width 49 height 42
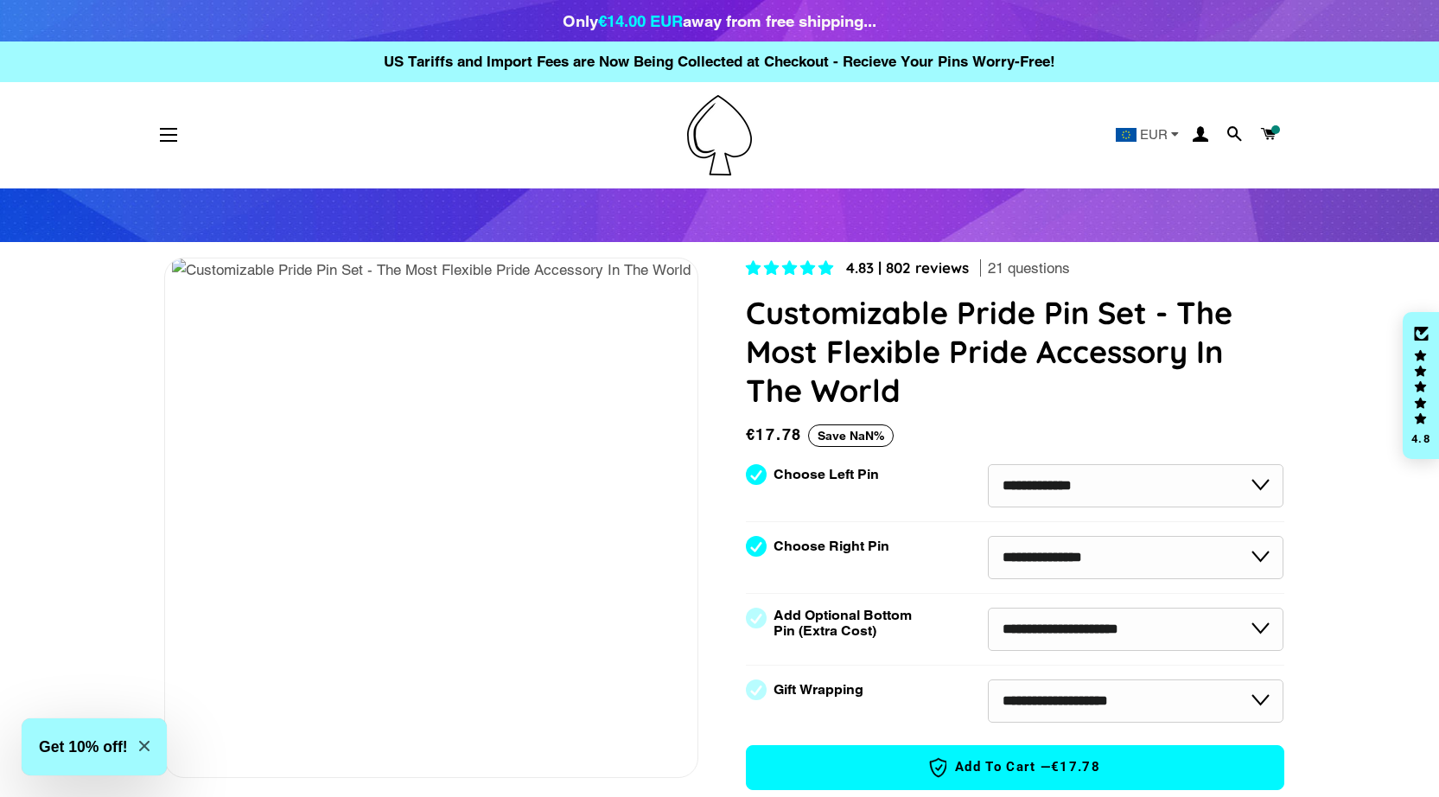
scroll to position [0, 0]
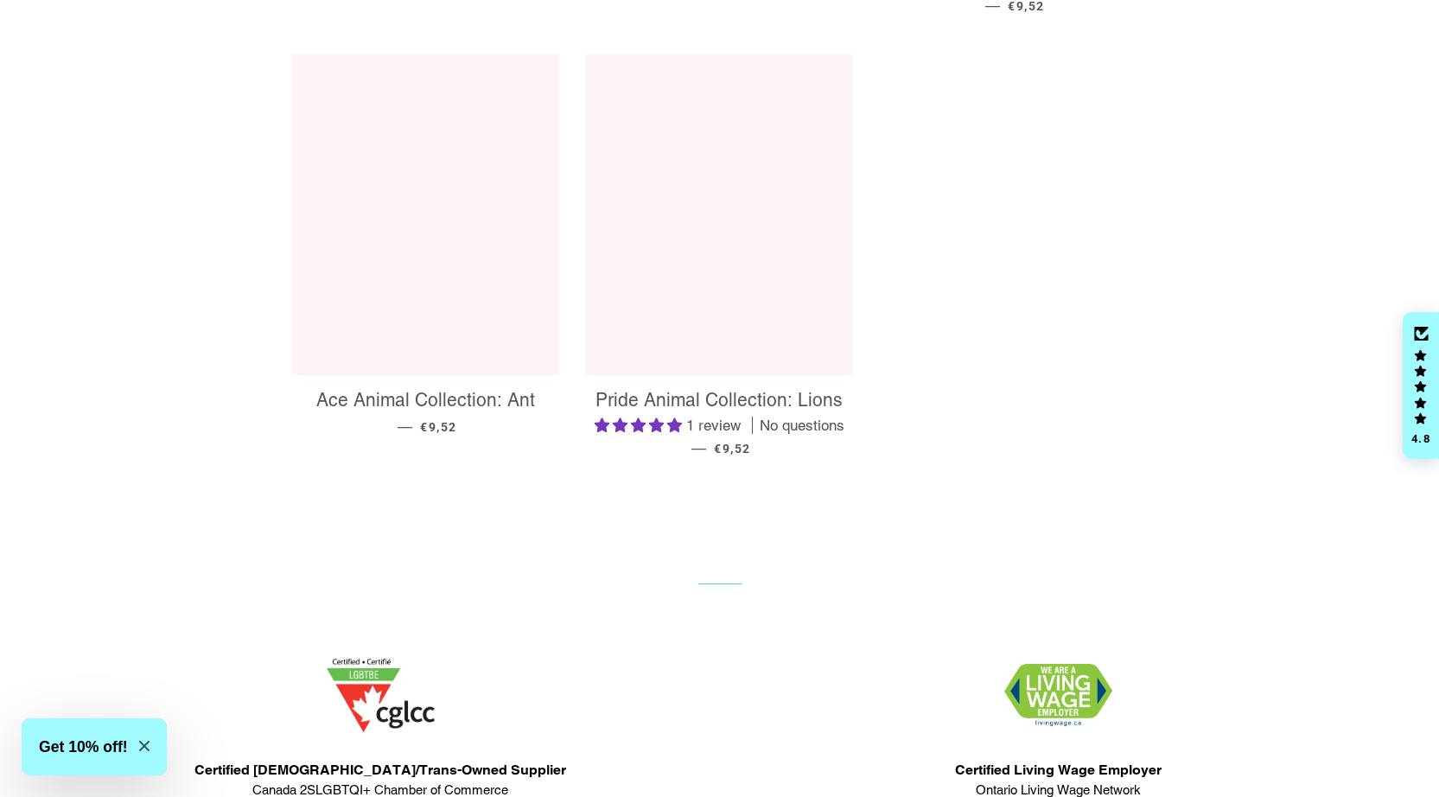
scroll to position [1334, 0]
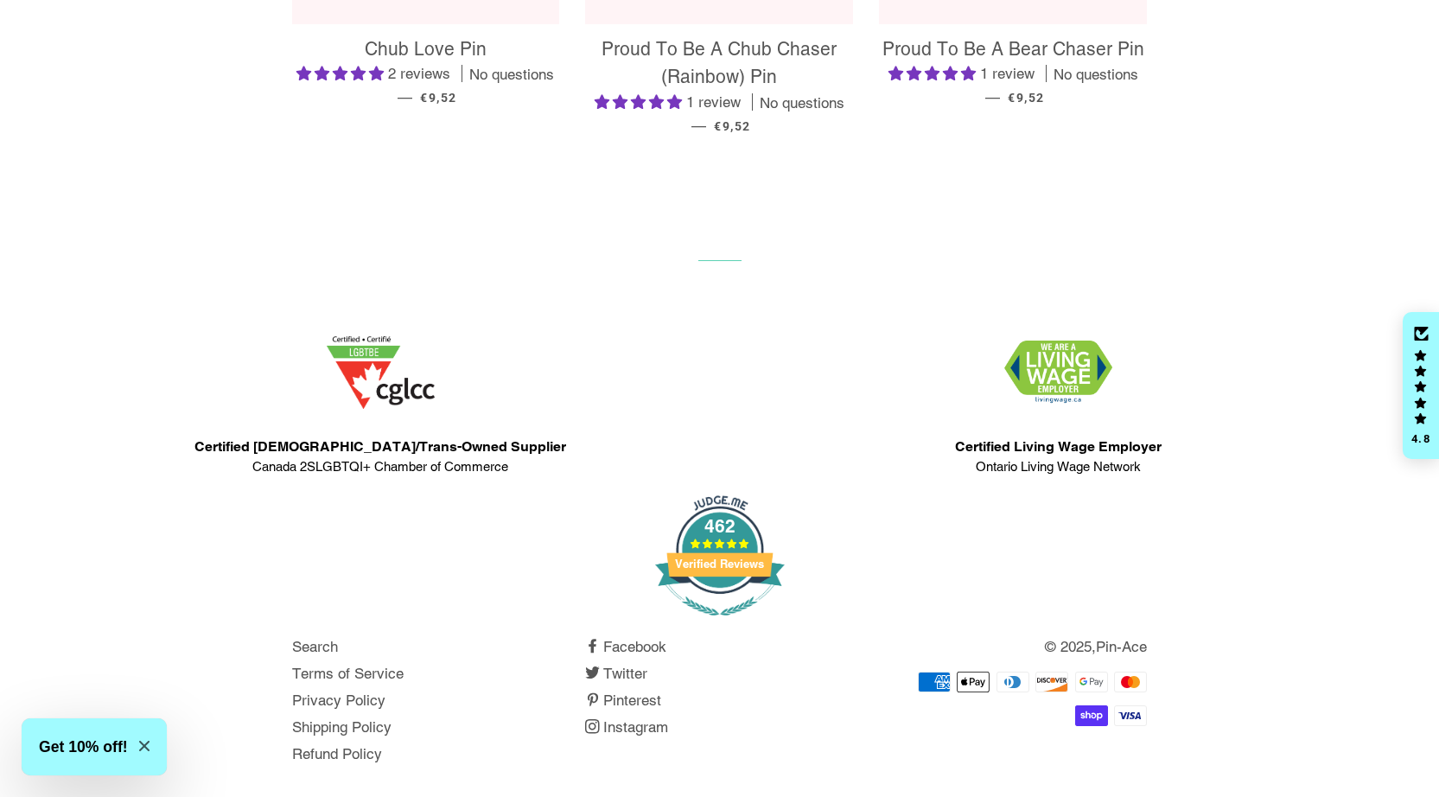
scroll to position [1145, 0]
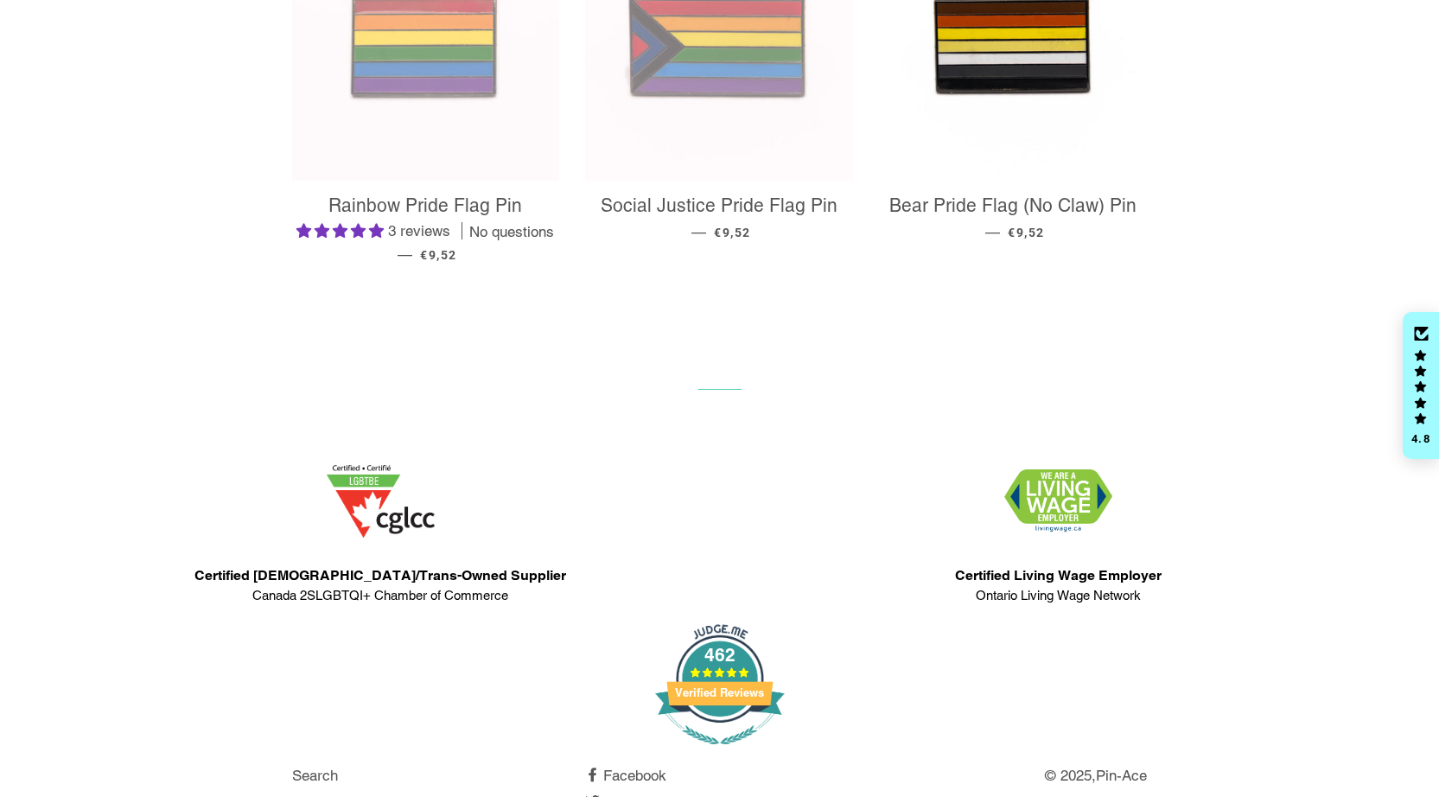
scroll to position [890, 0]
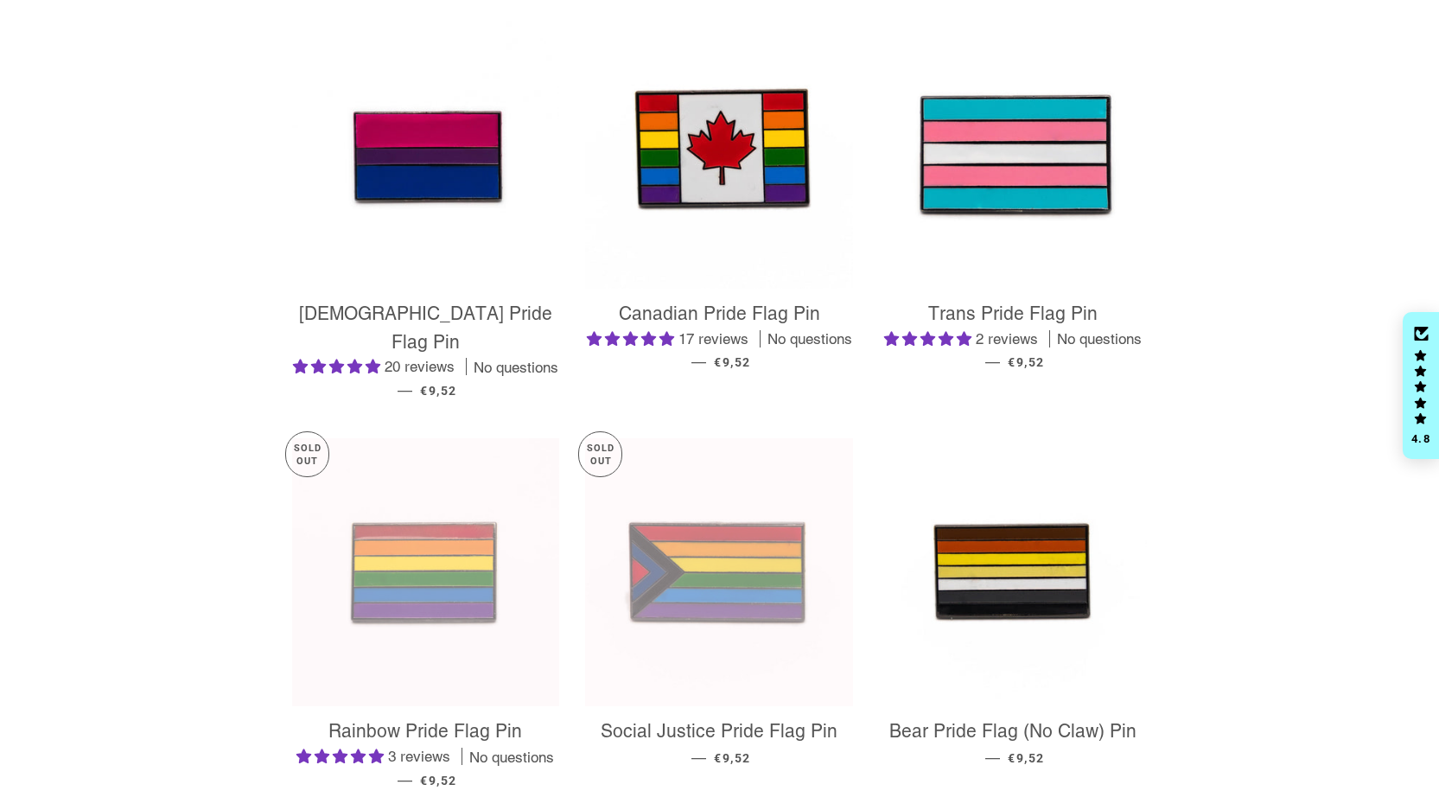
scroll to position [360, 0]
